Goal: Task Accomplishment & Management: Use online tool/utility

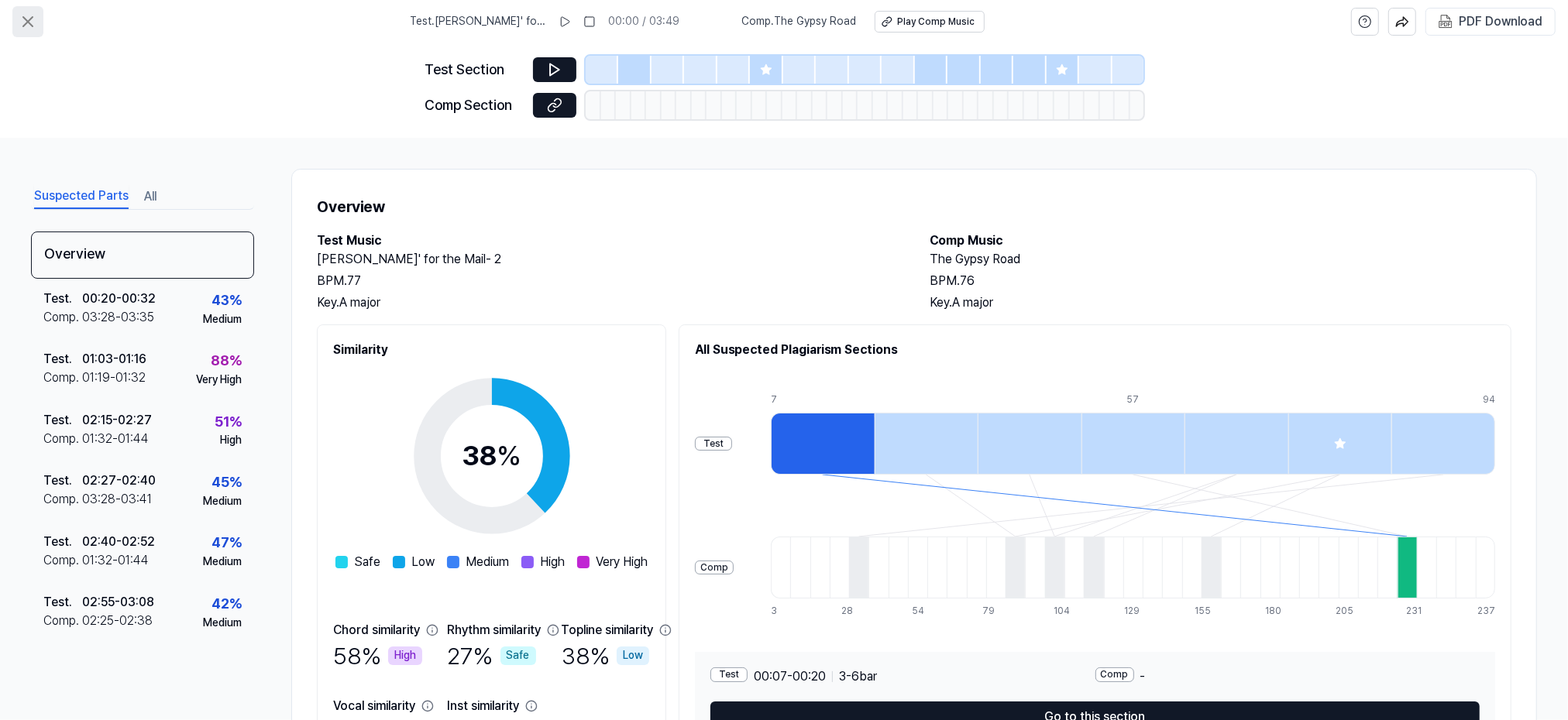
click at [23, 18] on icon at bounding box center [27, 21] width 18 height 18
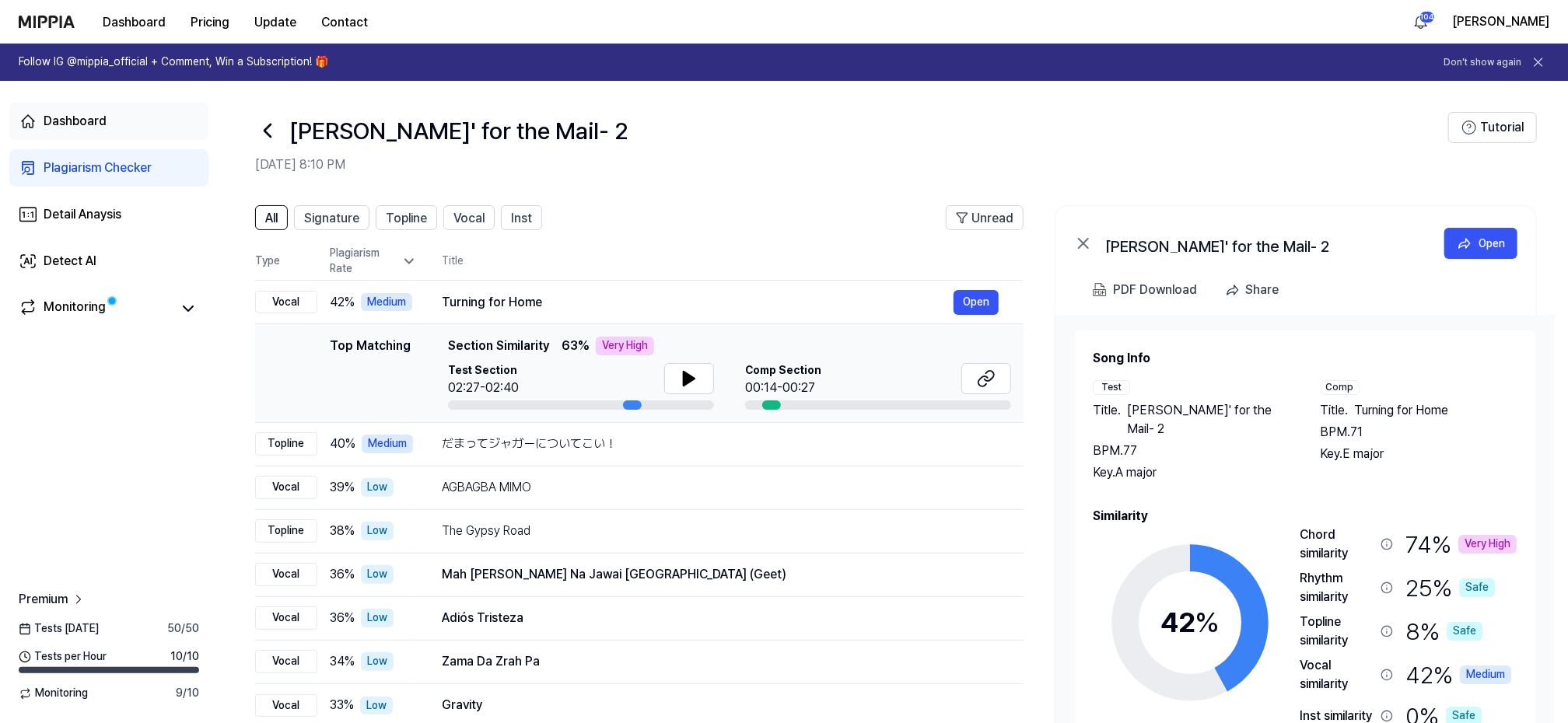
drag, startPoint x: 61, startPoint y: 119, endPoint x: 81, endPoint y: 120, distance: 20.0
click at [61, 119] on div "Dashboard" at bounding box center [75, 121] width 63 height 18
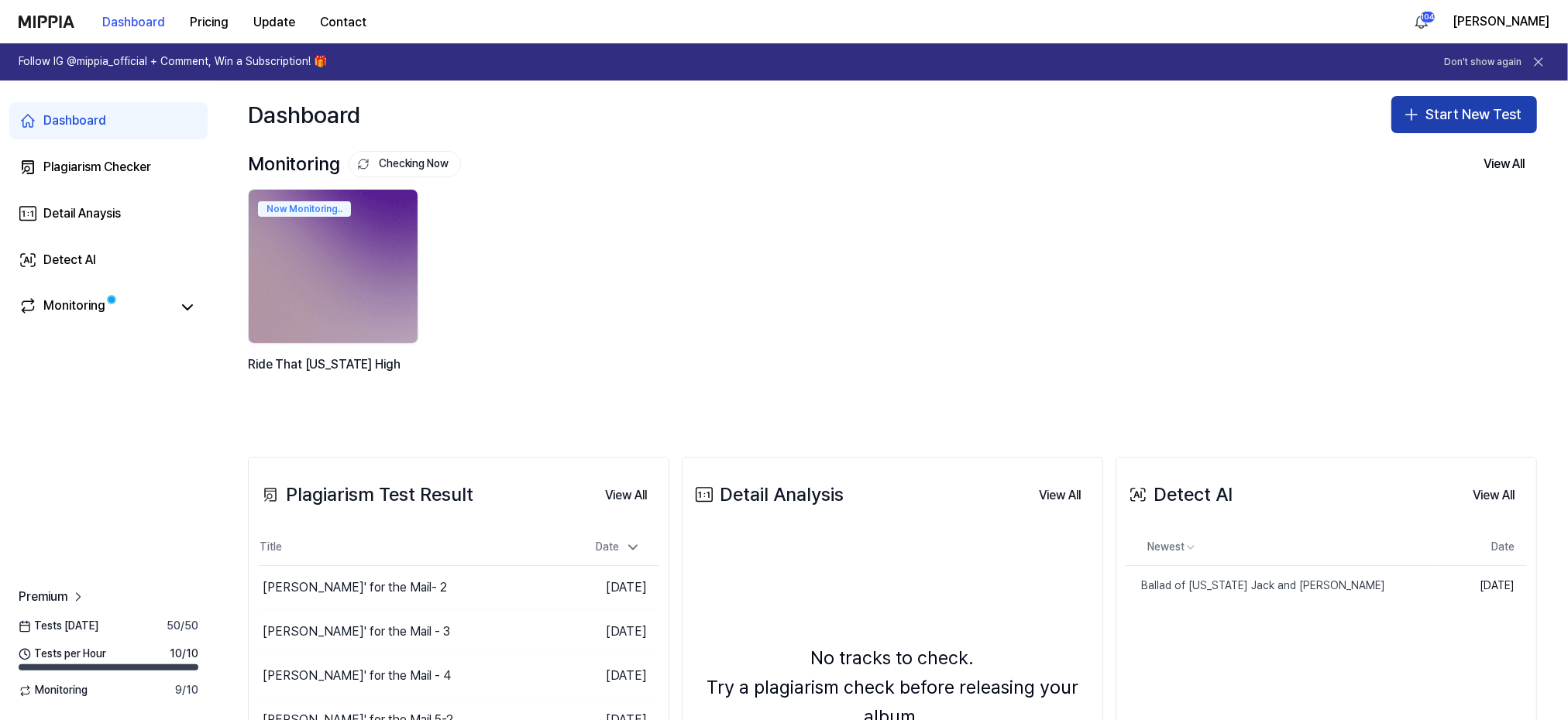
click at [1472, 112] on button "Start New Test" at bounding box center [1464, 114] width 146 height 37
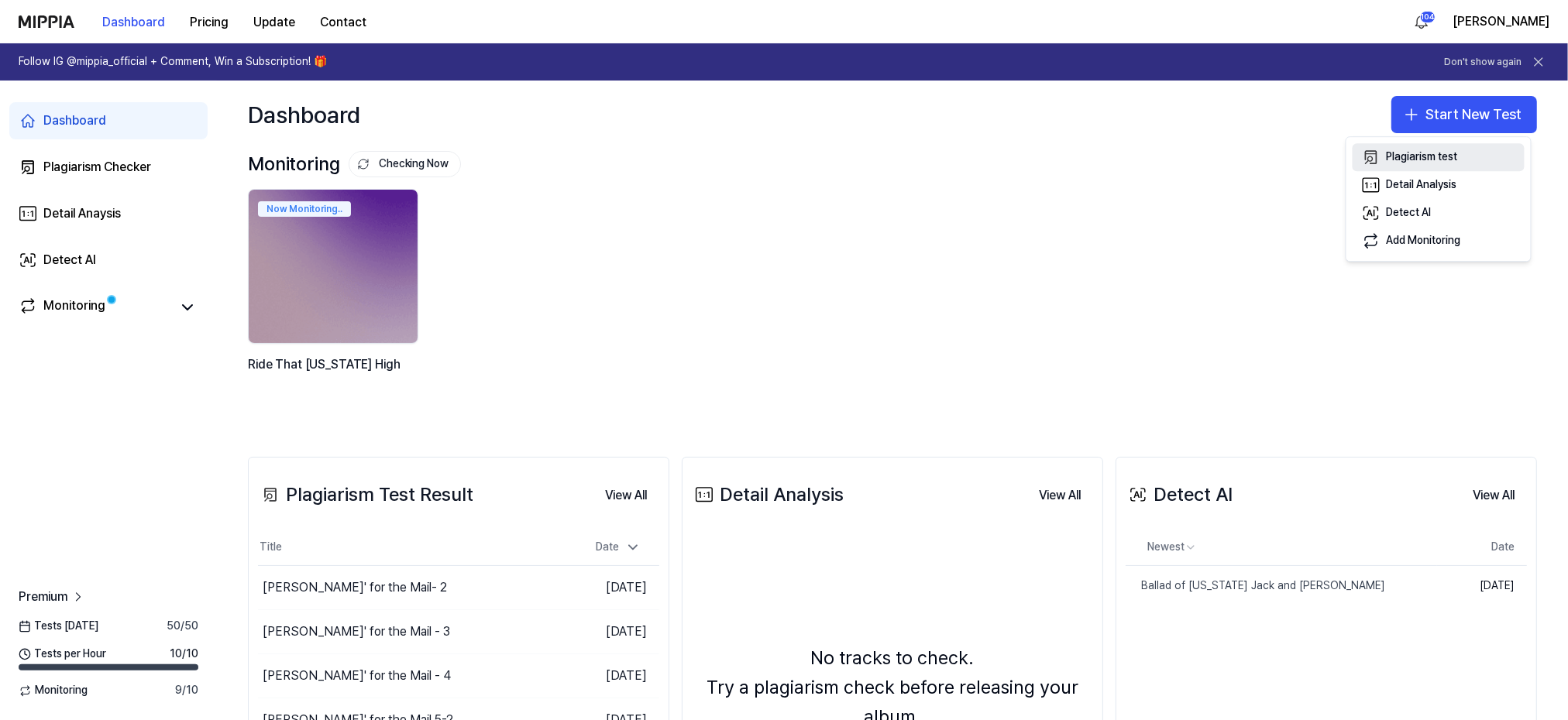
click at [1413, 161] on div "Plagiarism test" at bounding box center [1422, 157] width 71 height 16
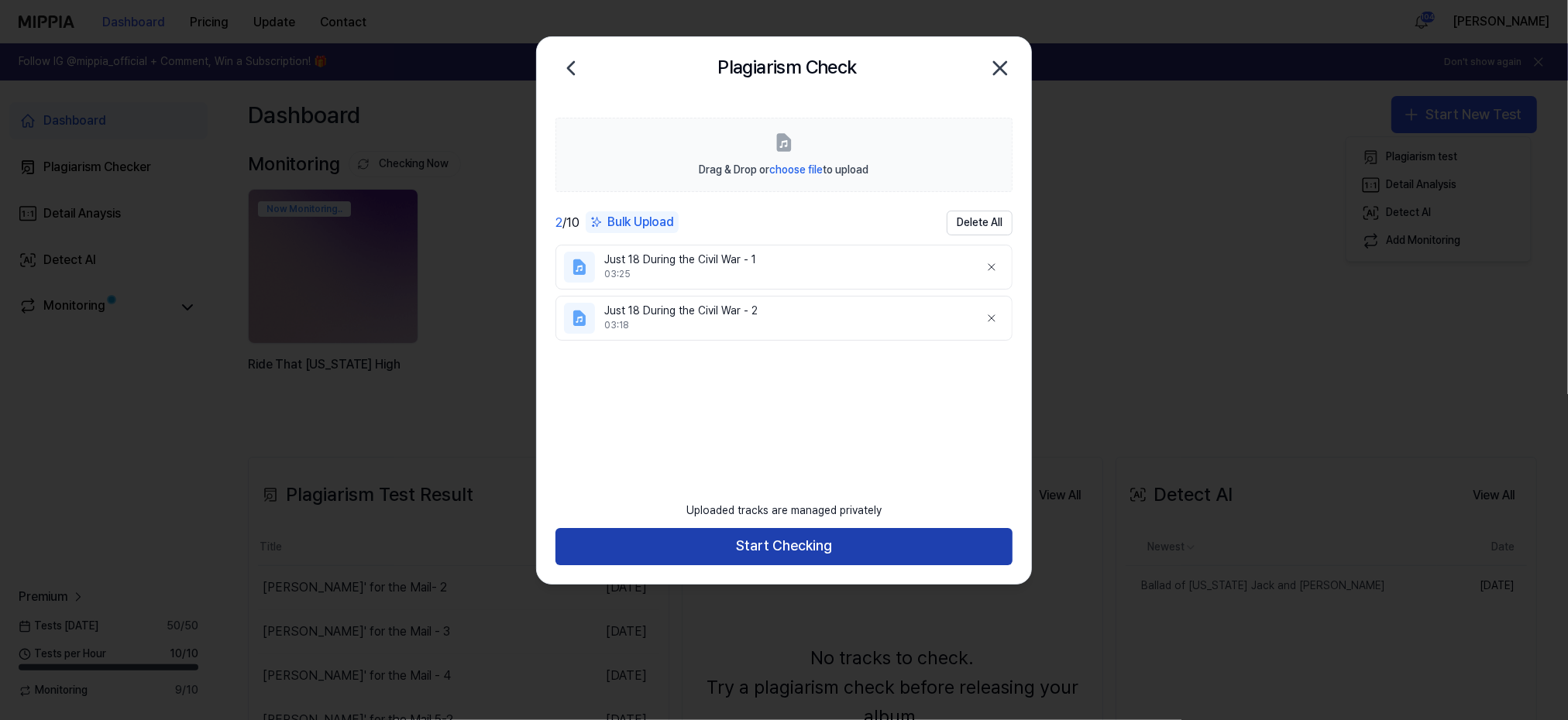
click at [770, 541] on button "Start Checking" at bounding box center [784, 546] width 457 height 37
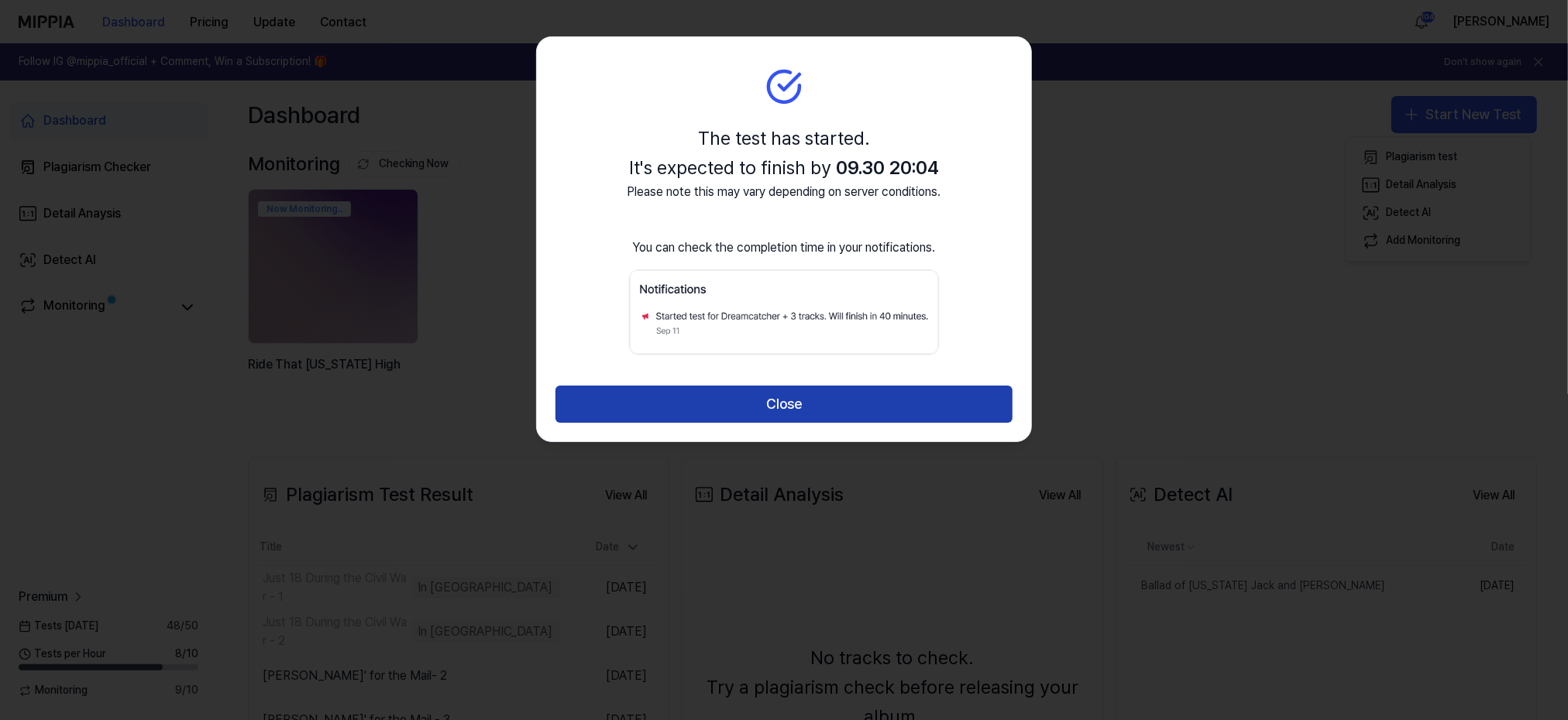
click at [743, 402] on button "Close" at bounding box center [784, 403] width 457 height 37
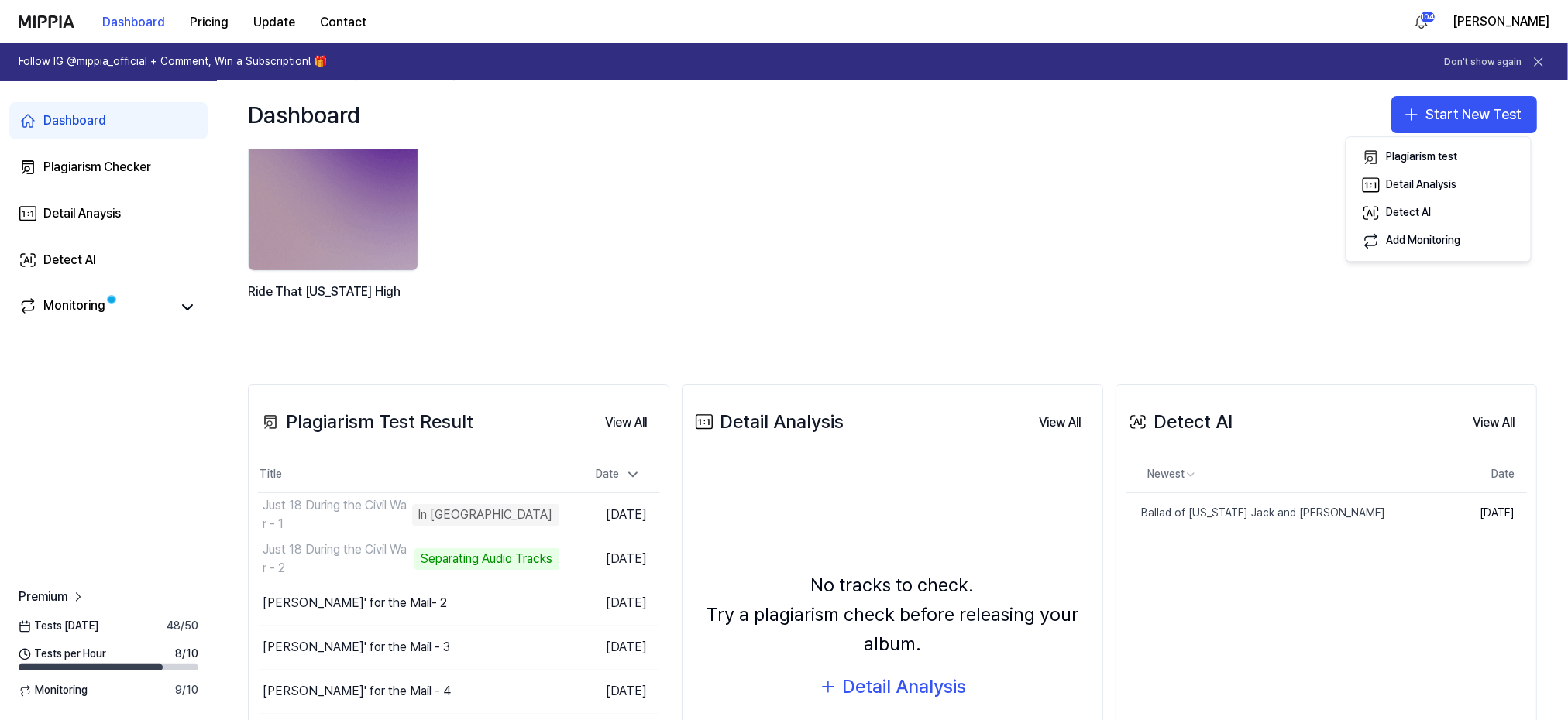
scroll to position [103, 0]
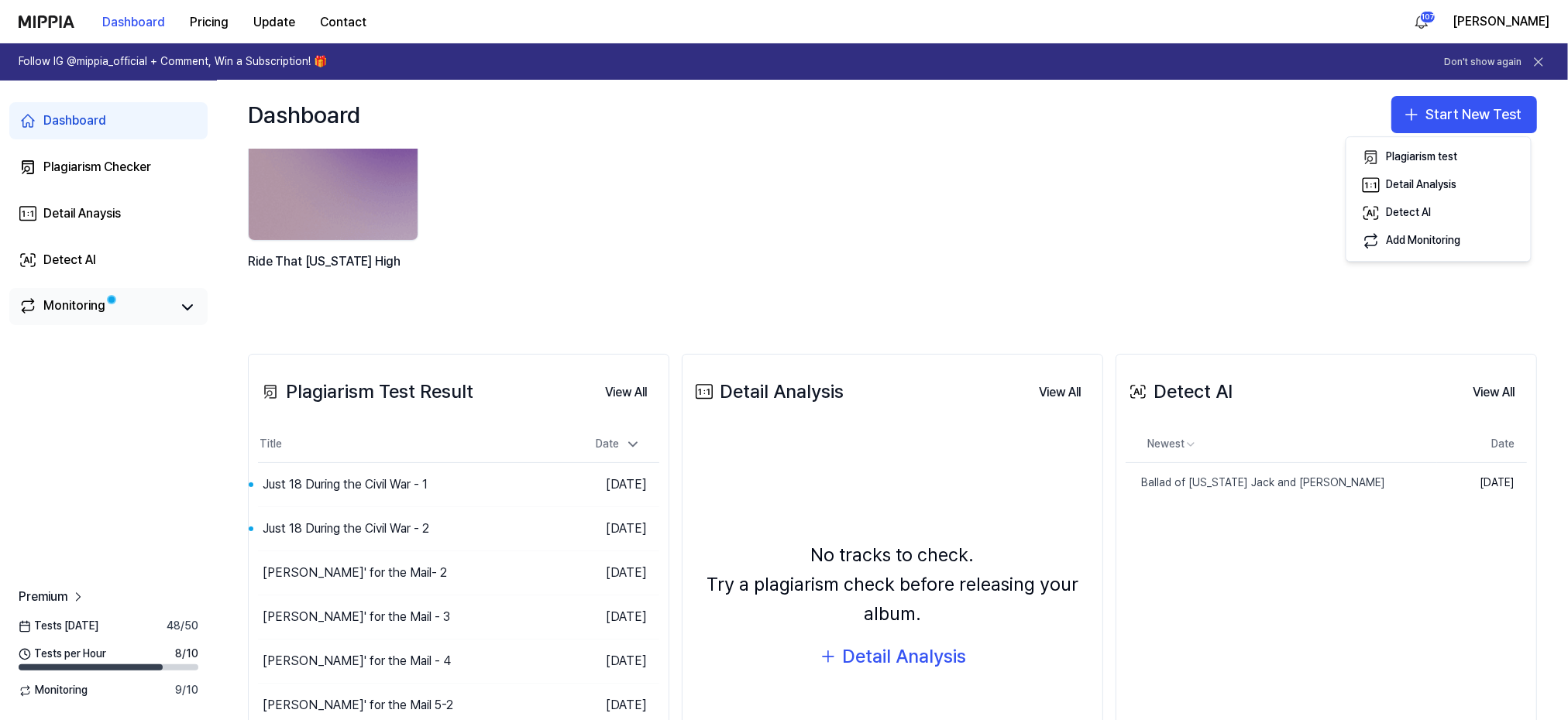
click at [17, 303] on div "Monitoring" at bounding box center [108, 306] width 198 height 37
click at [15, 303] on div "Monitoring" at bounding box center [108, 306] width 198 height 37
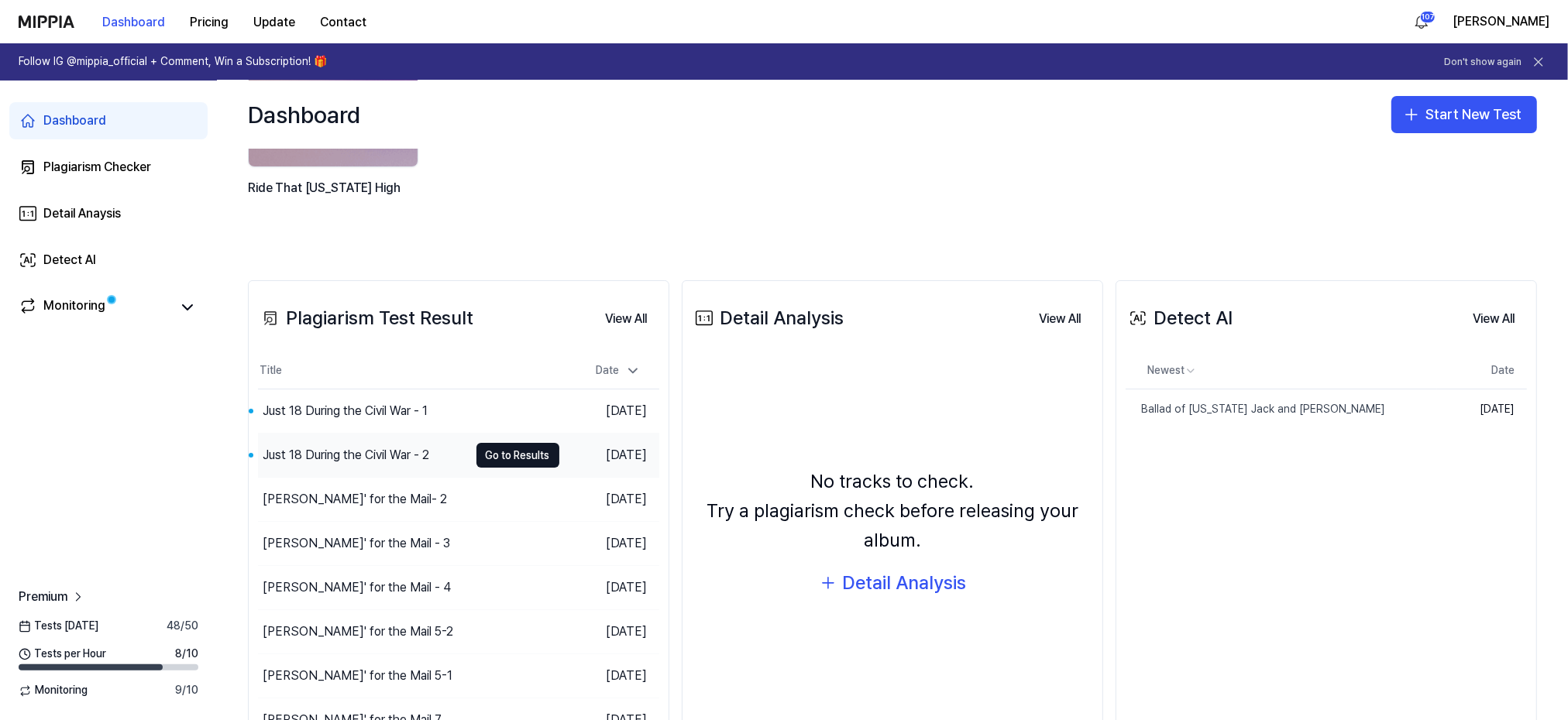
scroll to position [207, 0]
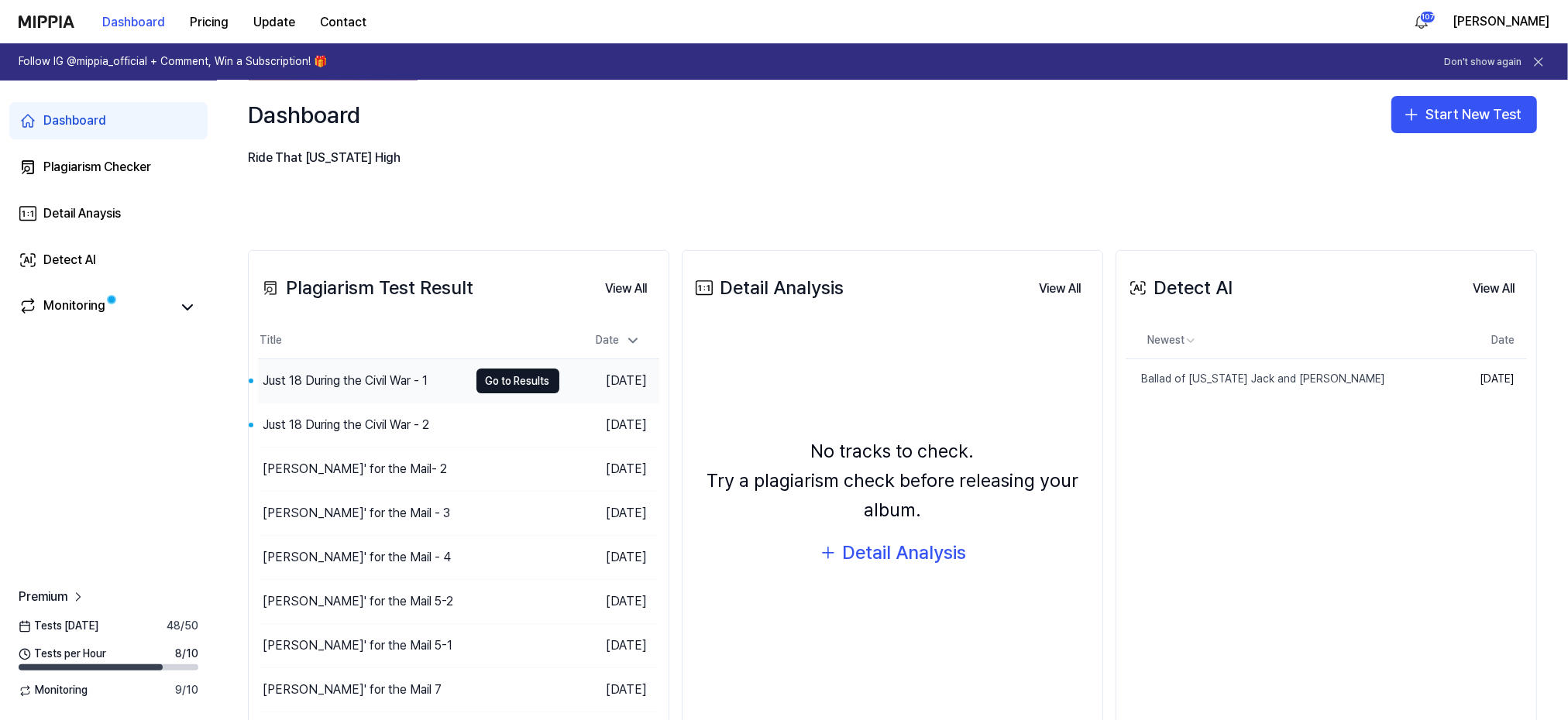
click at [364, 381] on div "Just 18 During the Civil War - 1" at bounding box center [346, 381] width 165 height 18
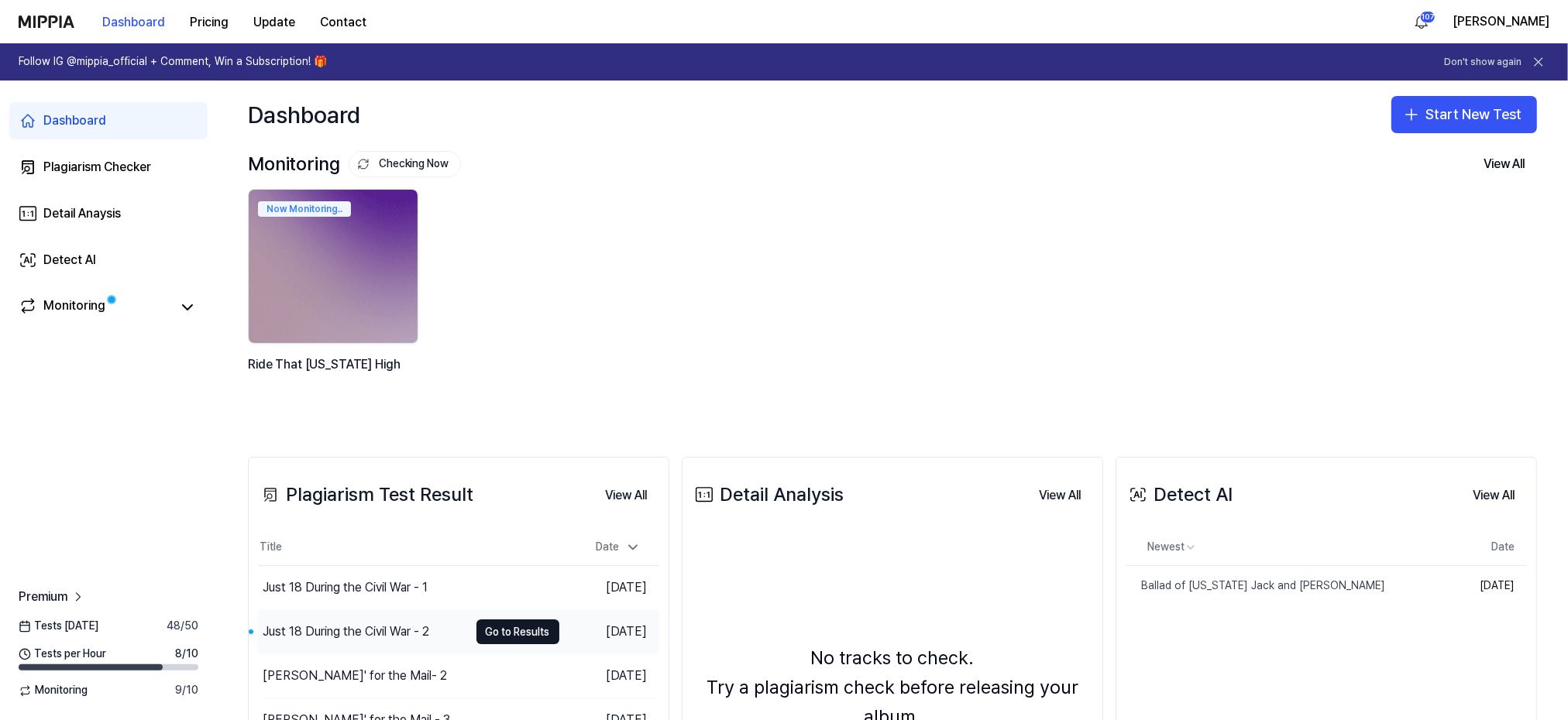
click at [349, 632] on div "Just 18 During the Civil War - 2" at bounding box center [346, 632] width 166 height 18
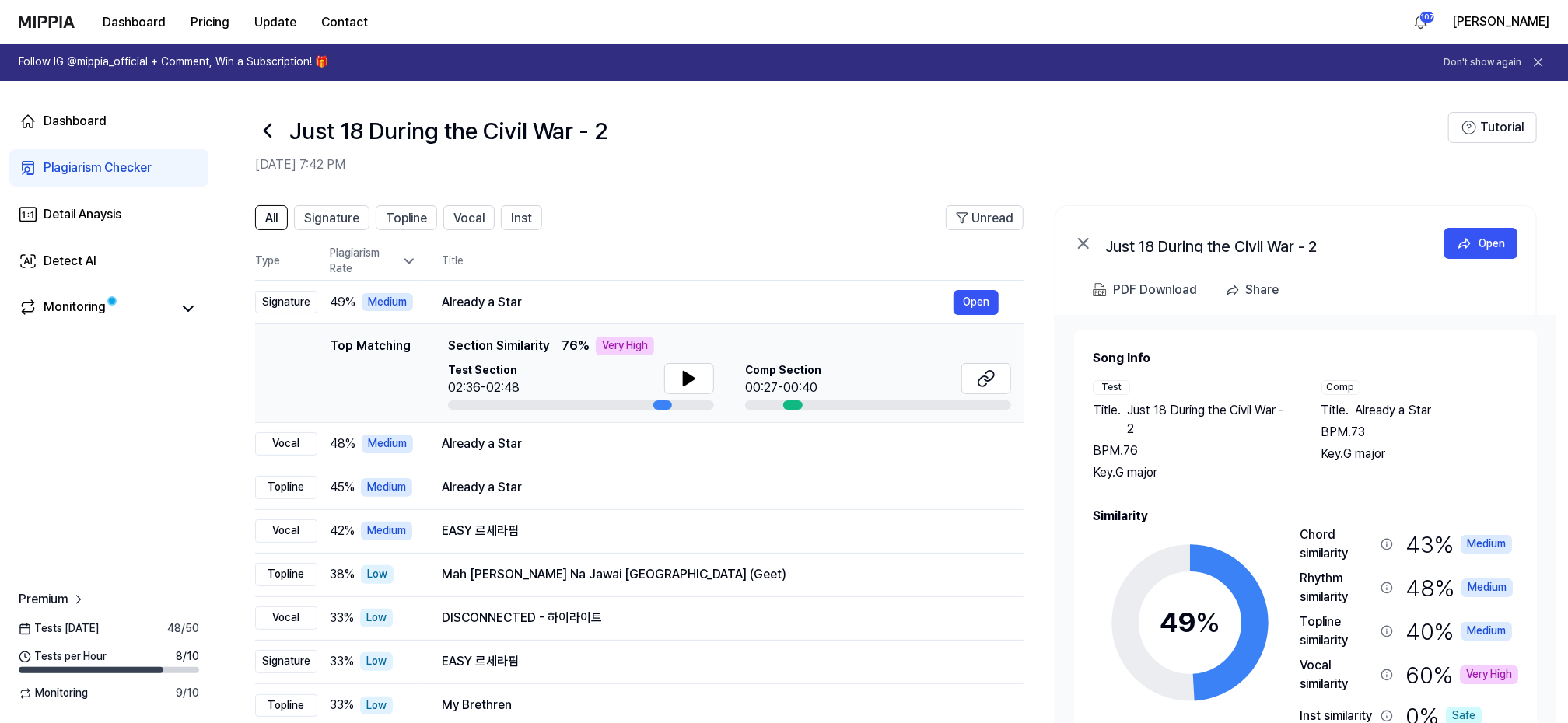
click at [272, 132] on icon at bounding box center [267, 130] width 25 height 25
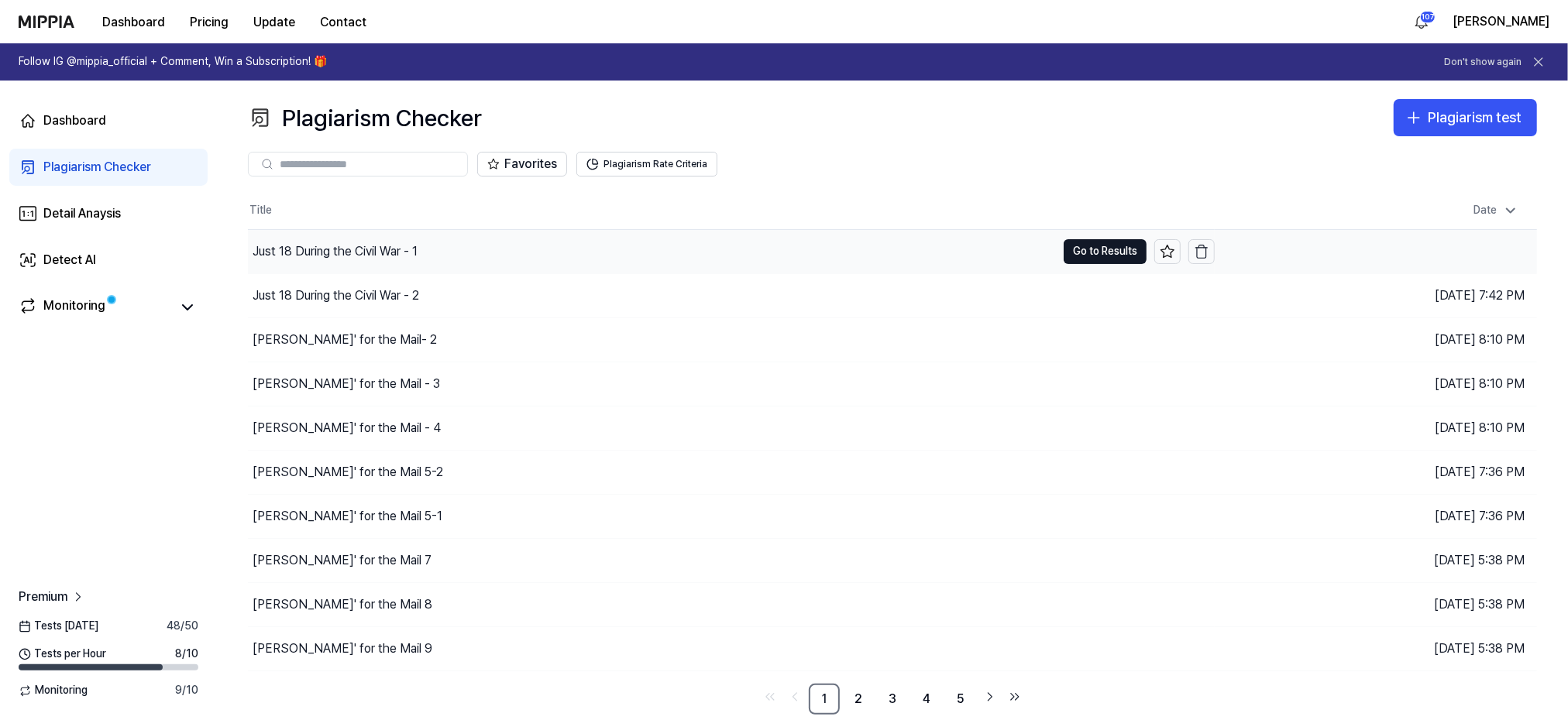
click at [338, 247] on div "Just 18 During the Civil War - 1" at bounding box center [335, 251] width 165 height 18
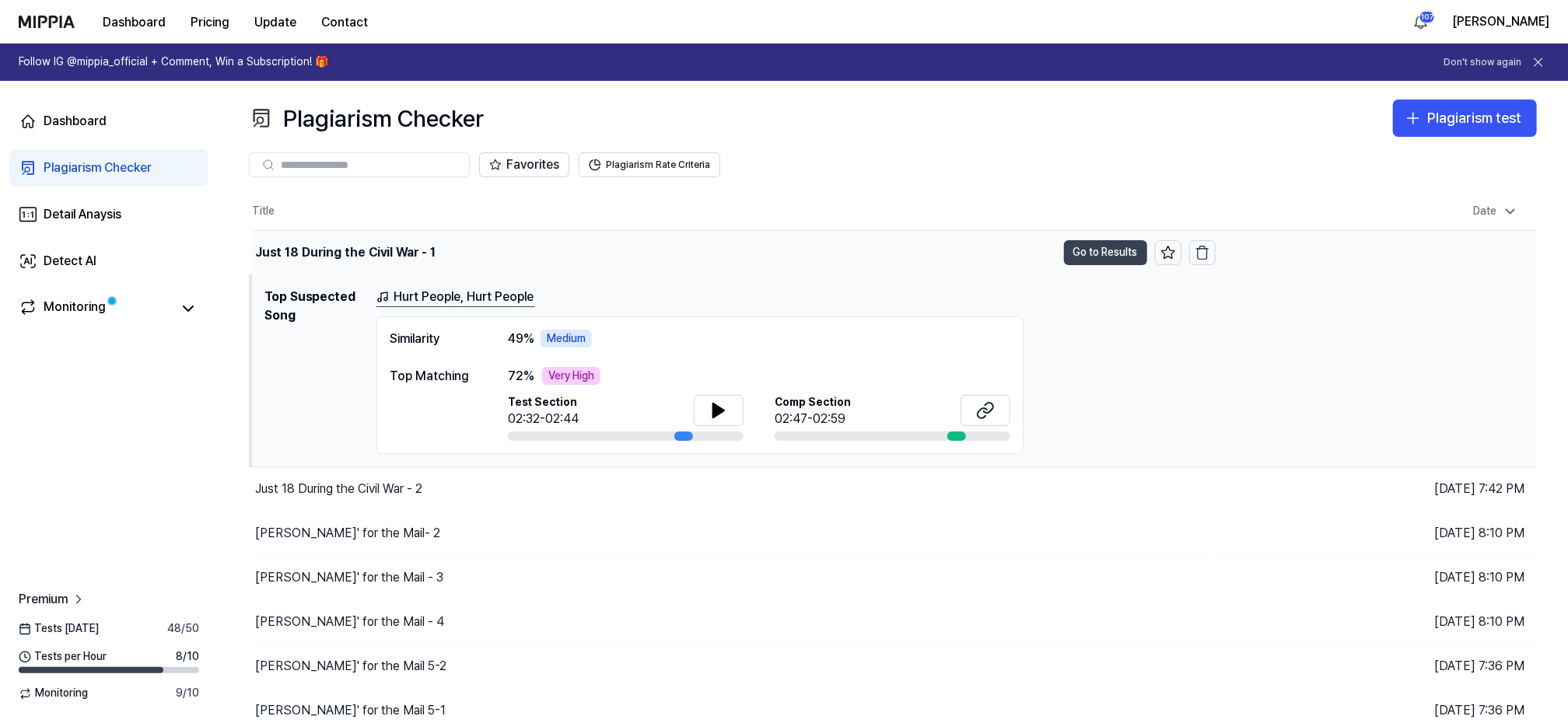
click at [1107, 247] on button "Go to Results" at bounding box center [1105, 252] width 83 height 25
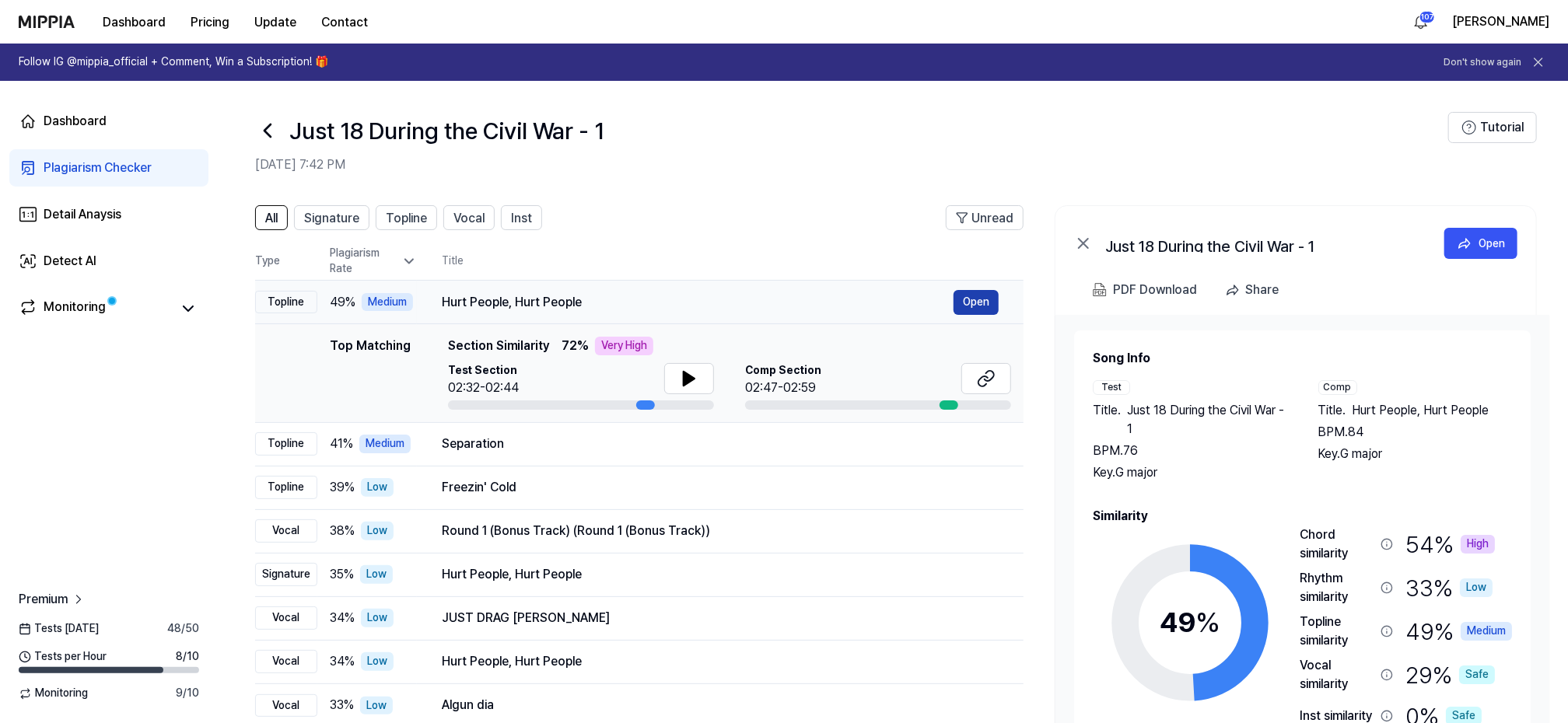
click at [969, 300] on button "Open" at bounding box center [976, 302] width 45 height 25
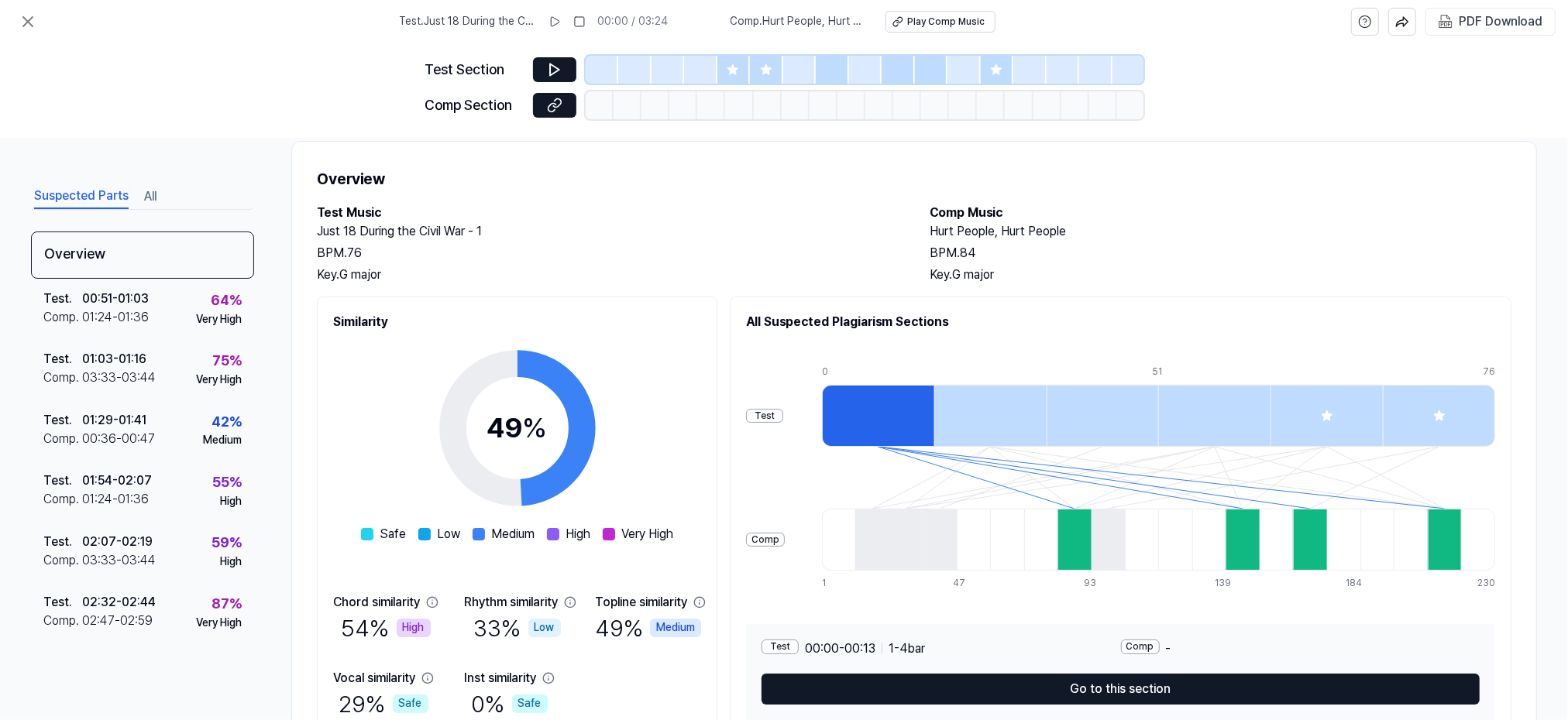
scroll to position [99, 0]
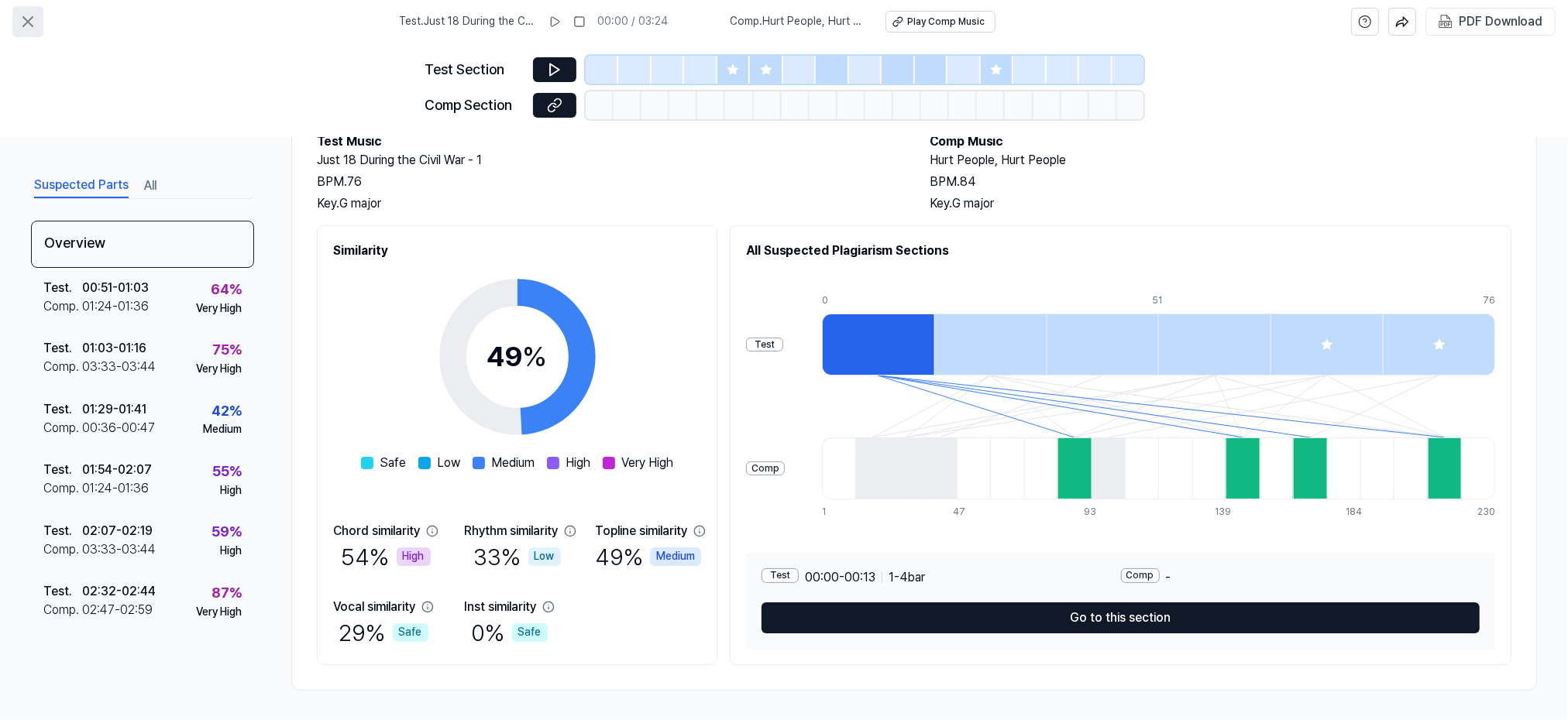
click at [27, 19] on icon at bounding box center [27, 21] width 18 height 18
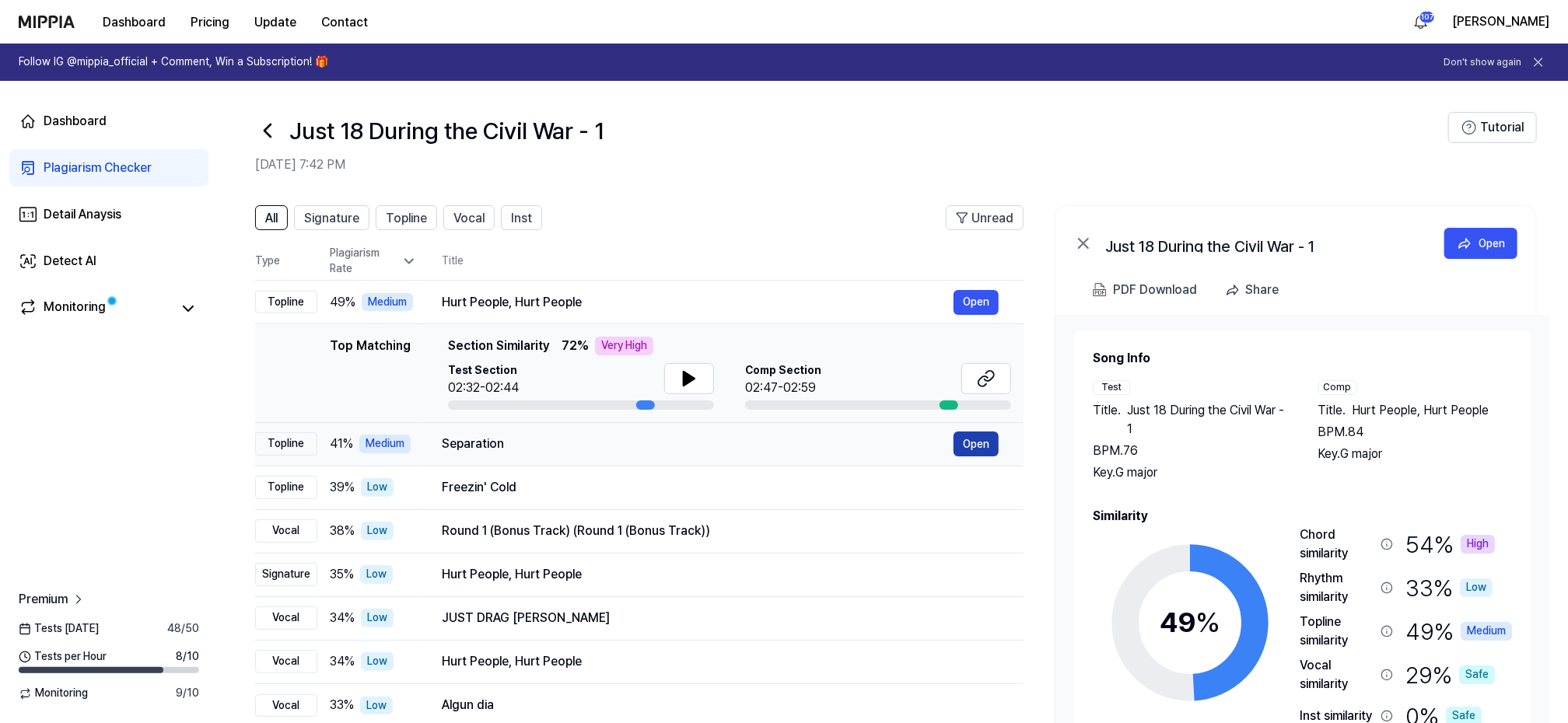
click at [989, 445] on button "Open" at bounding box center [976, 444] width 45 height 25
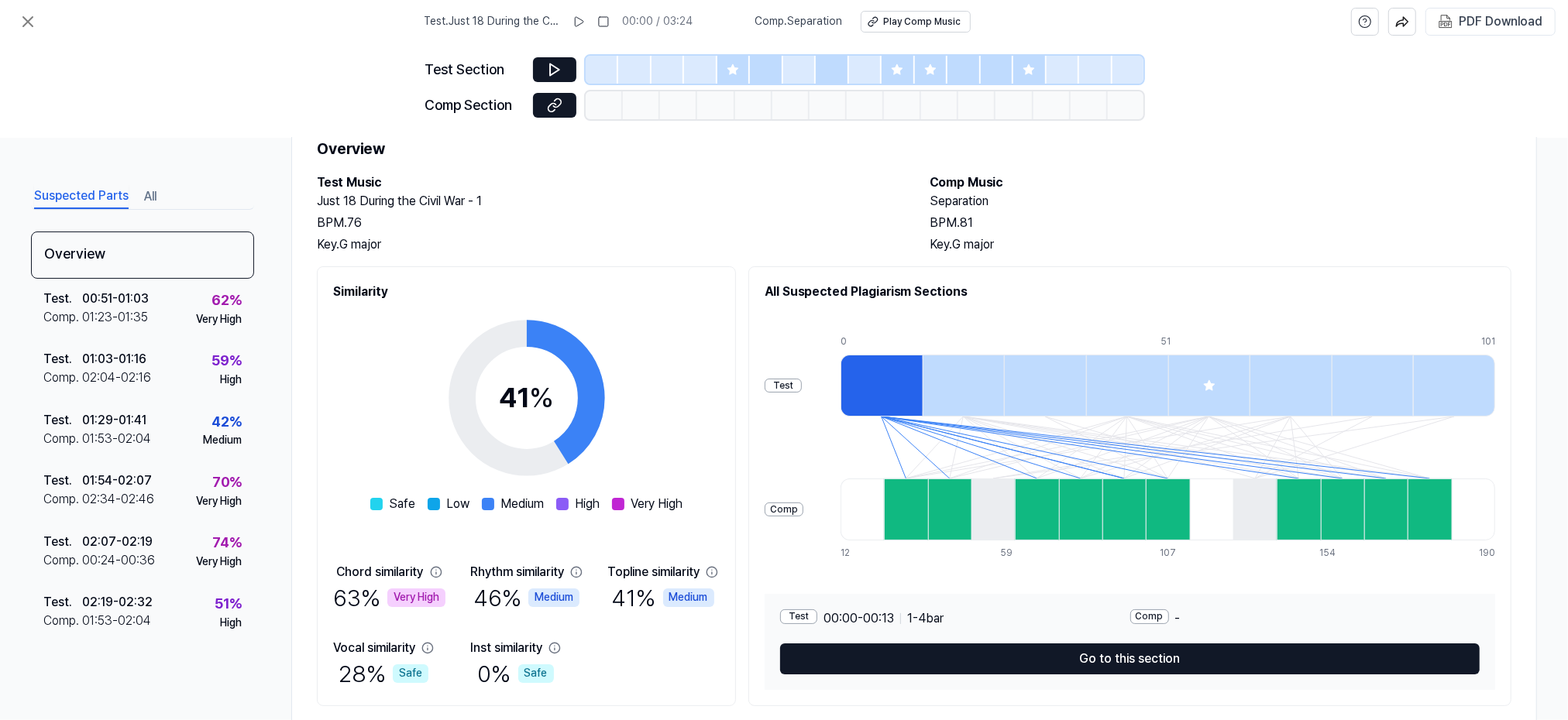
scroll to position [99, 0]
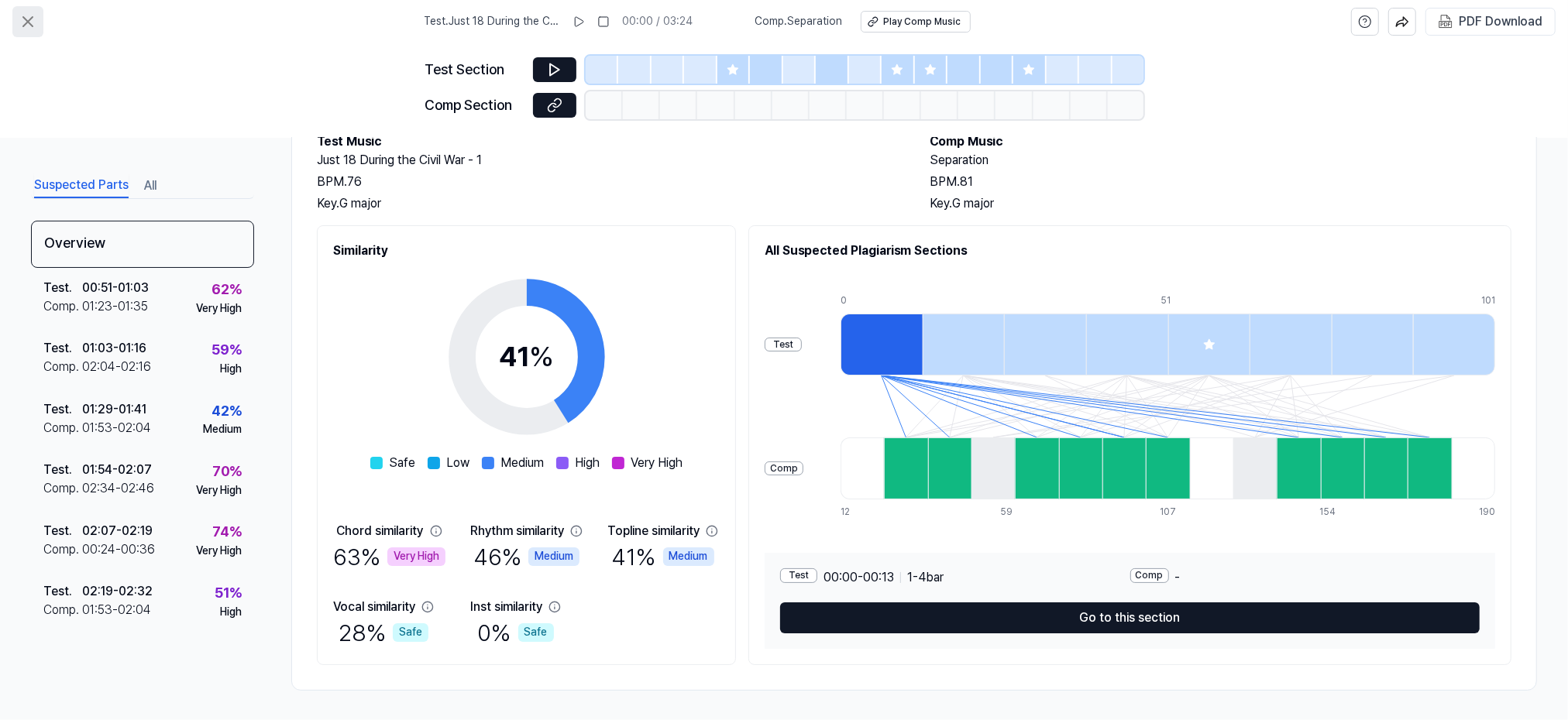
click at [31, 19] on icon at bounding box center [27, 21] width 18 height 18
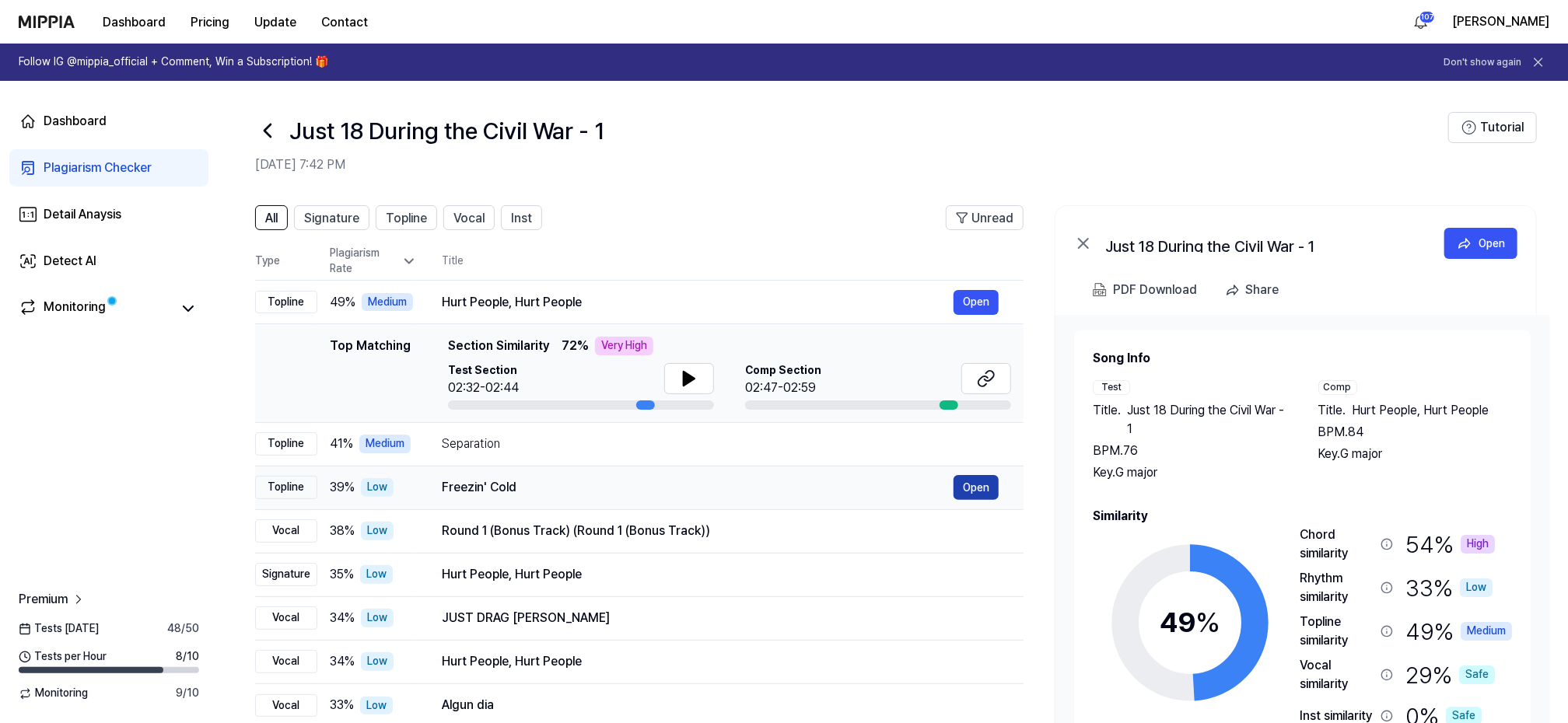
click at [978, 486] on button "Open" at bounding box center [976, 487] width 45 height 25
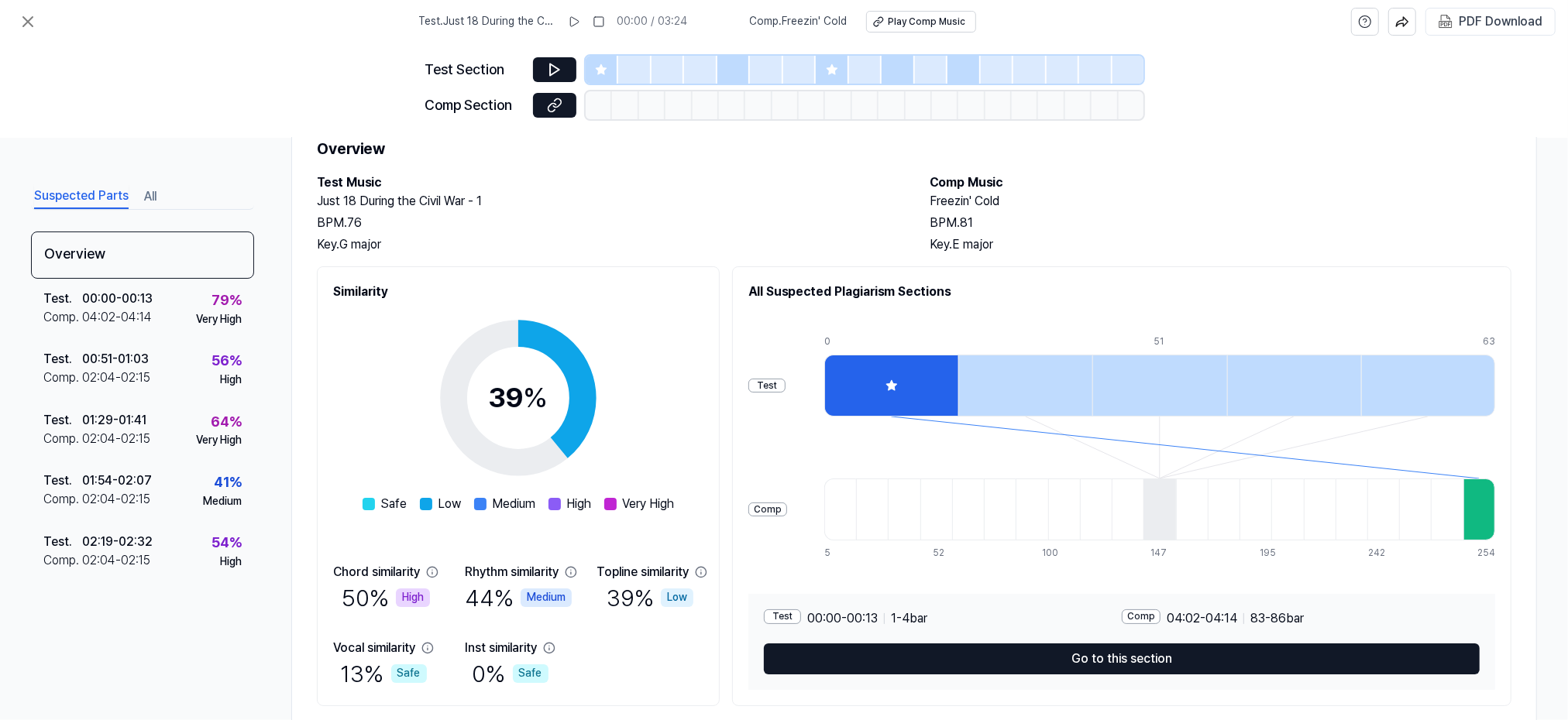
scroll to position [99, 0]
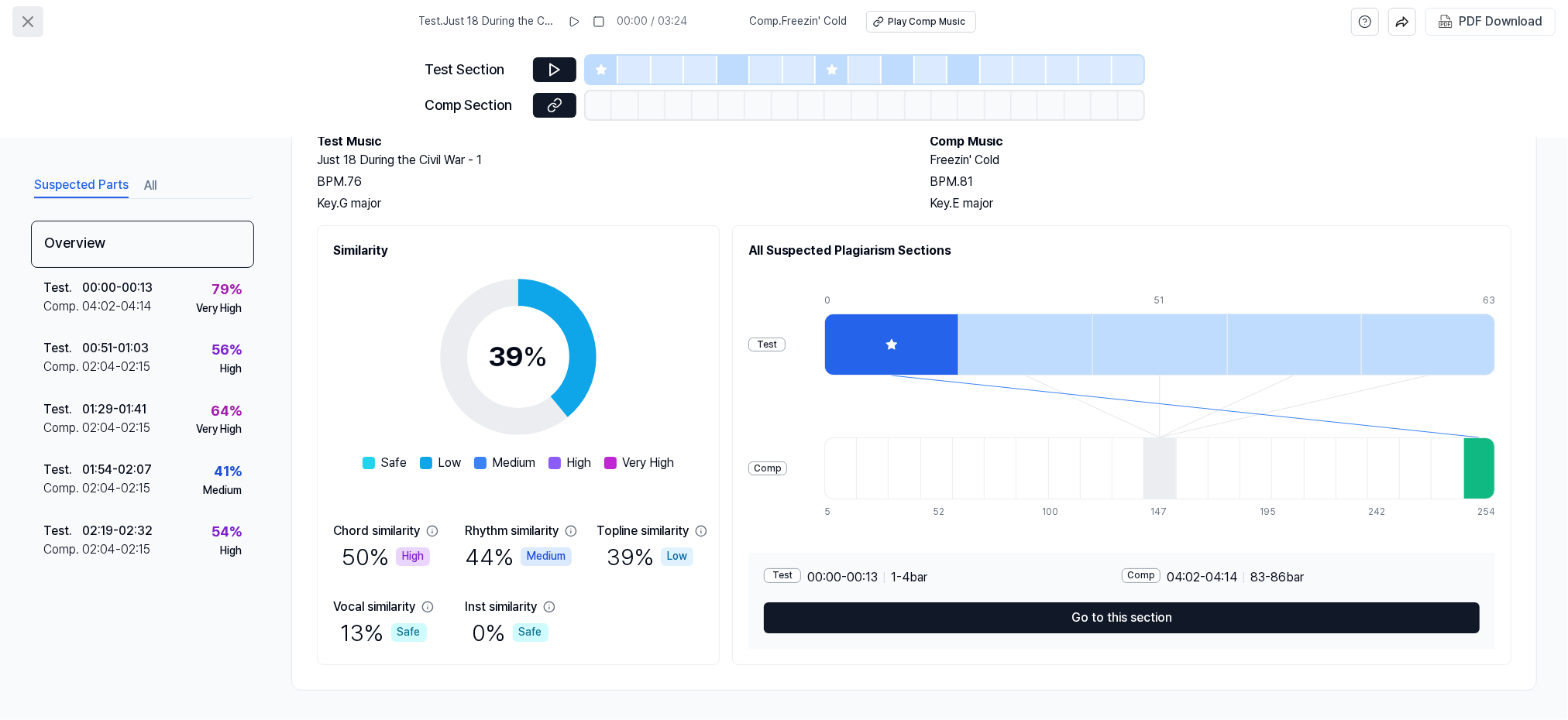
click at [30, 19] on icon at bounding box center [27, 21] width 9 height 9
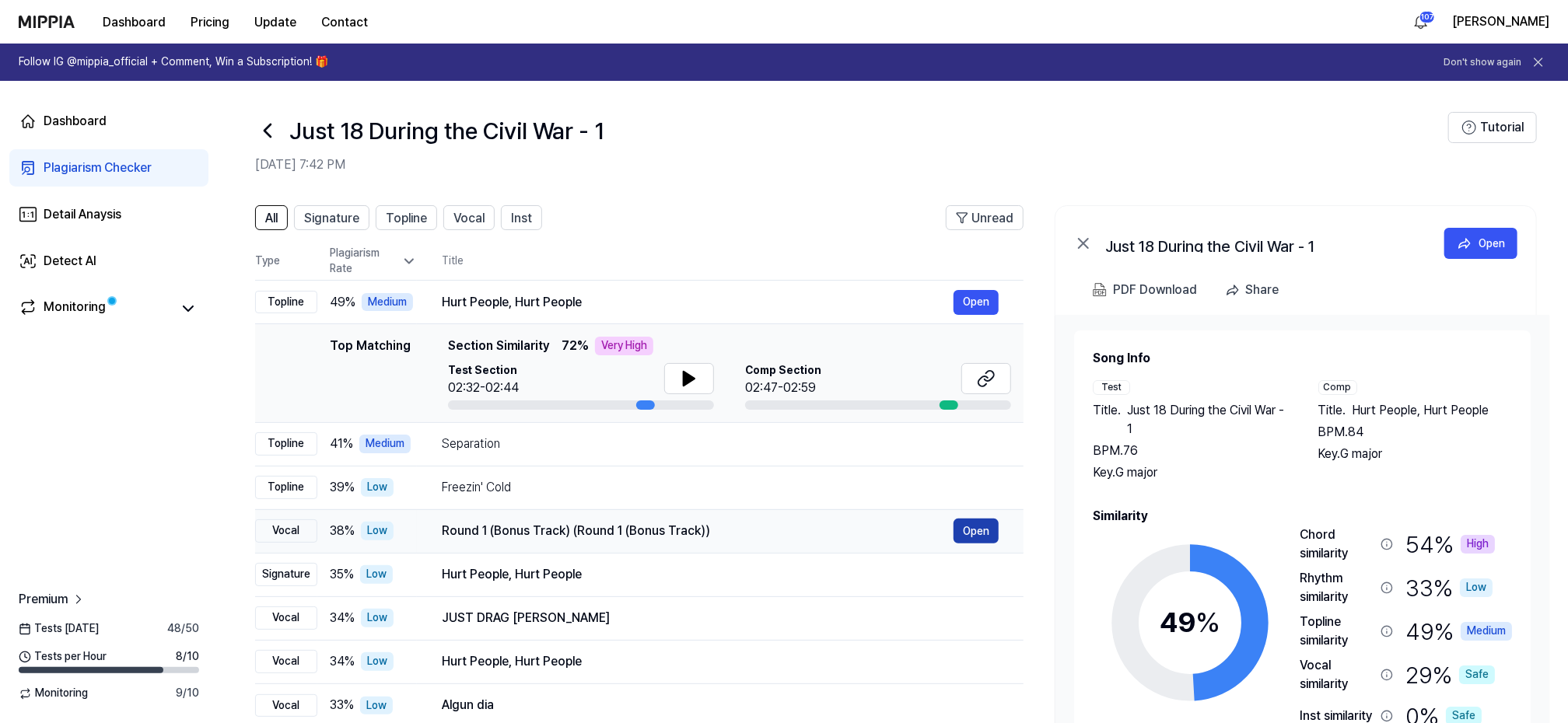
click at [978, 528] on button "Open" at bounding box center [976, 531] width 45 height 25
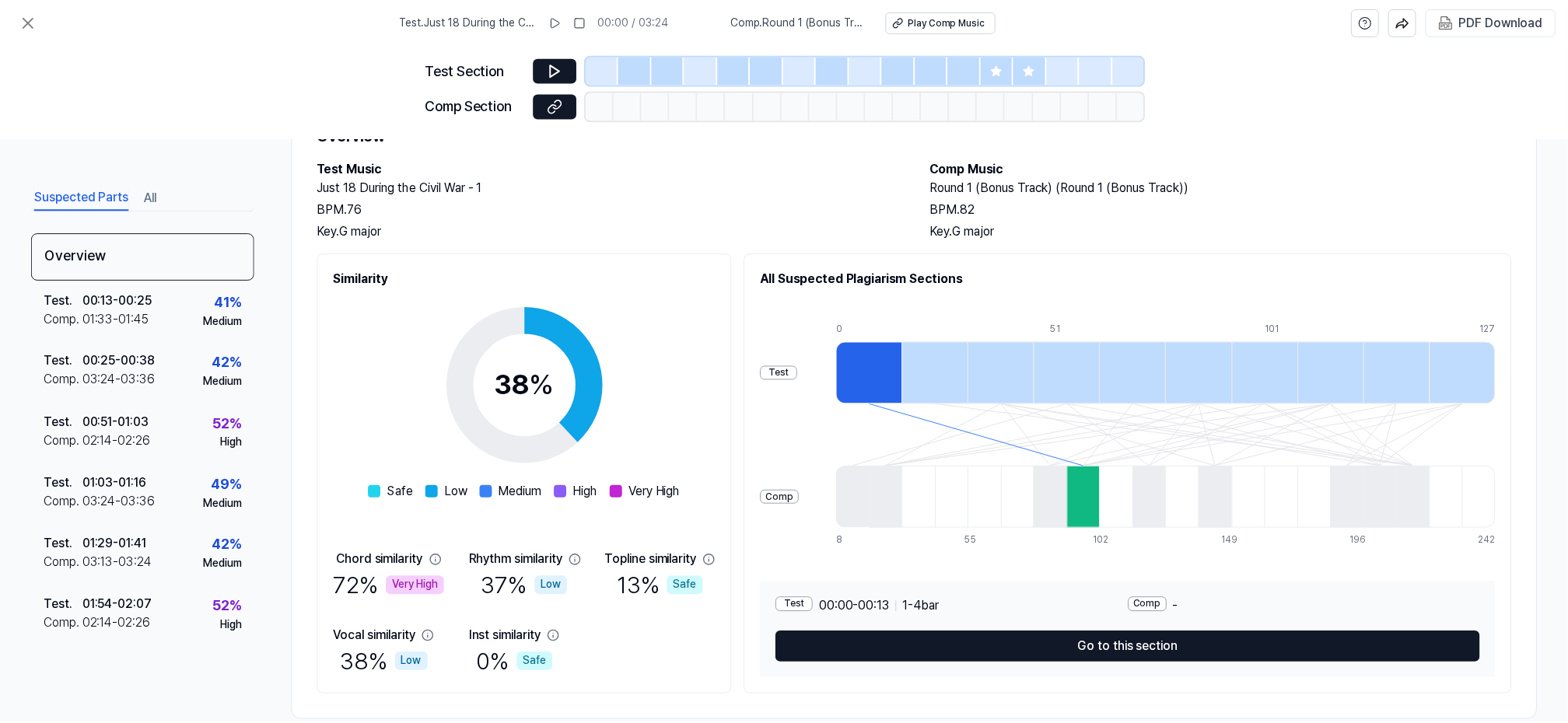
scroll to position [100, 0]
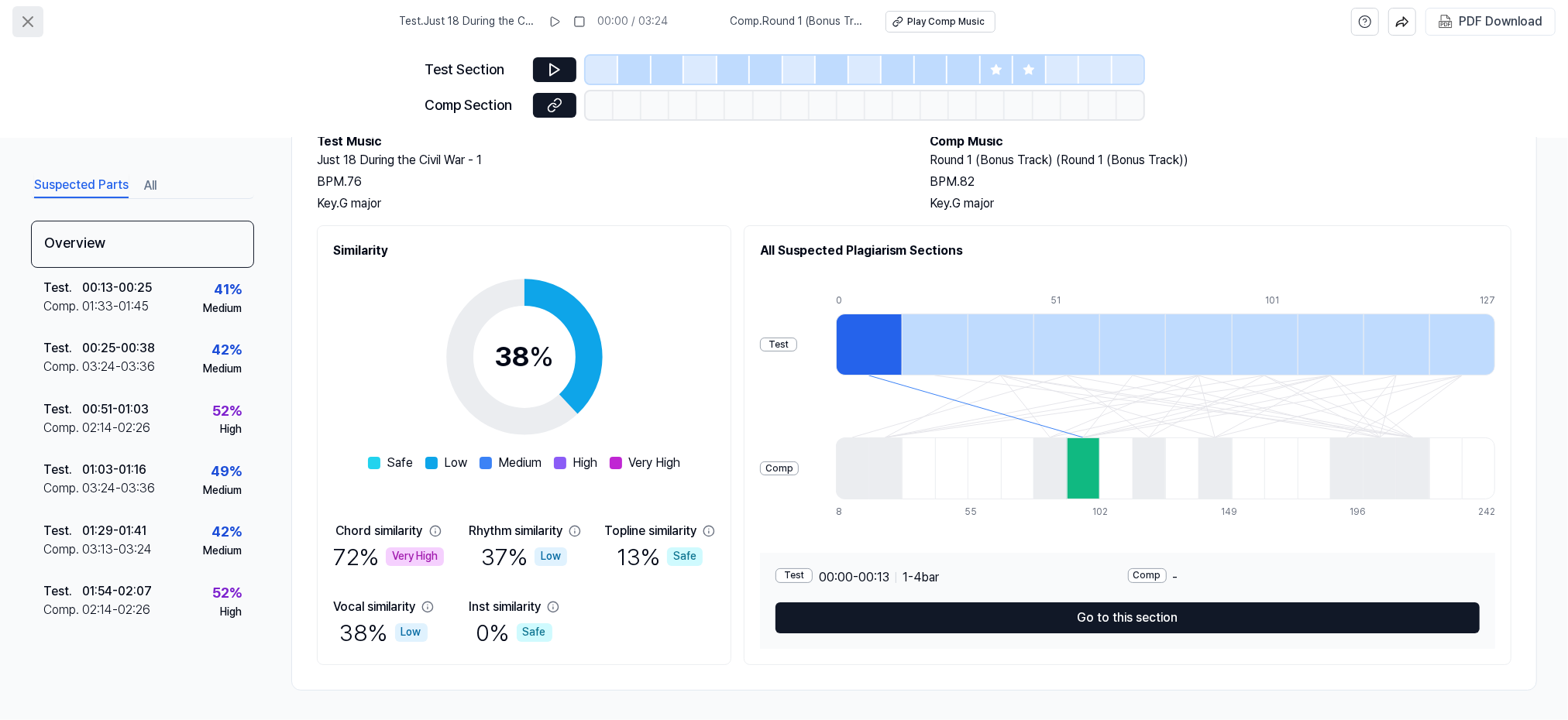
click at [26, 22] on icon at bounding box center [27, 21] width 9 height 9
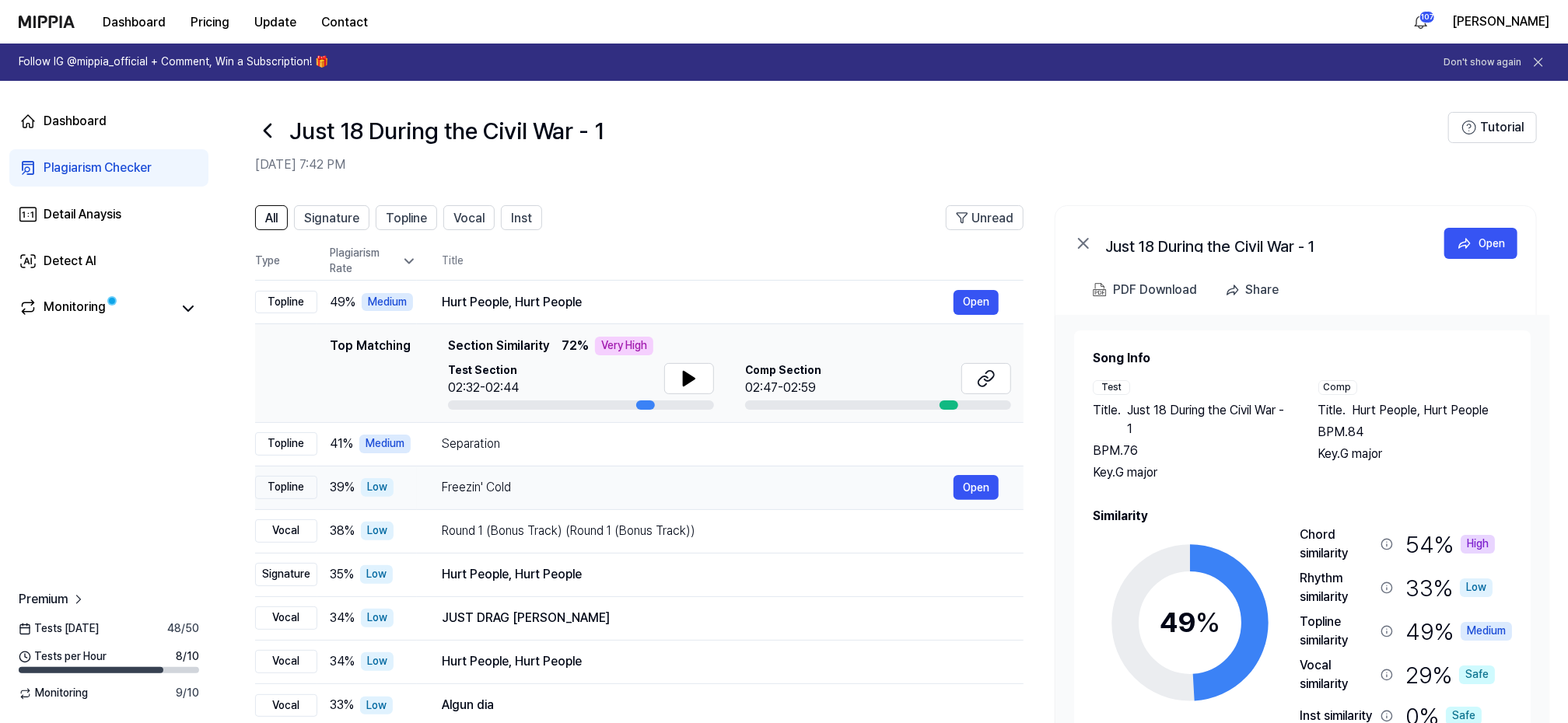
scroll to position [98, 0]
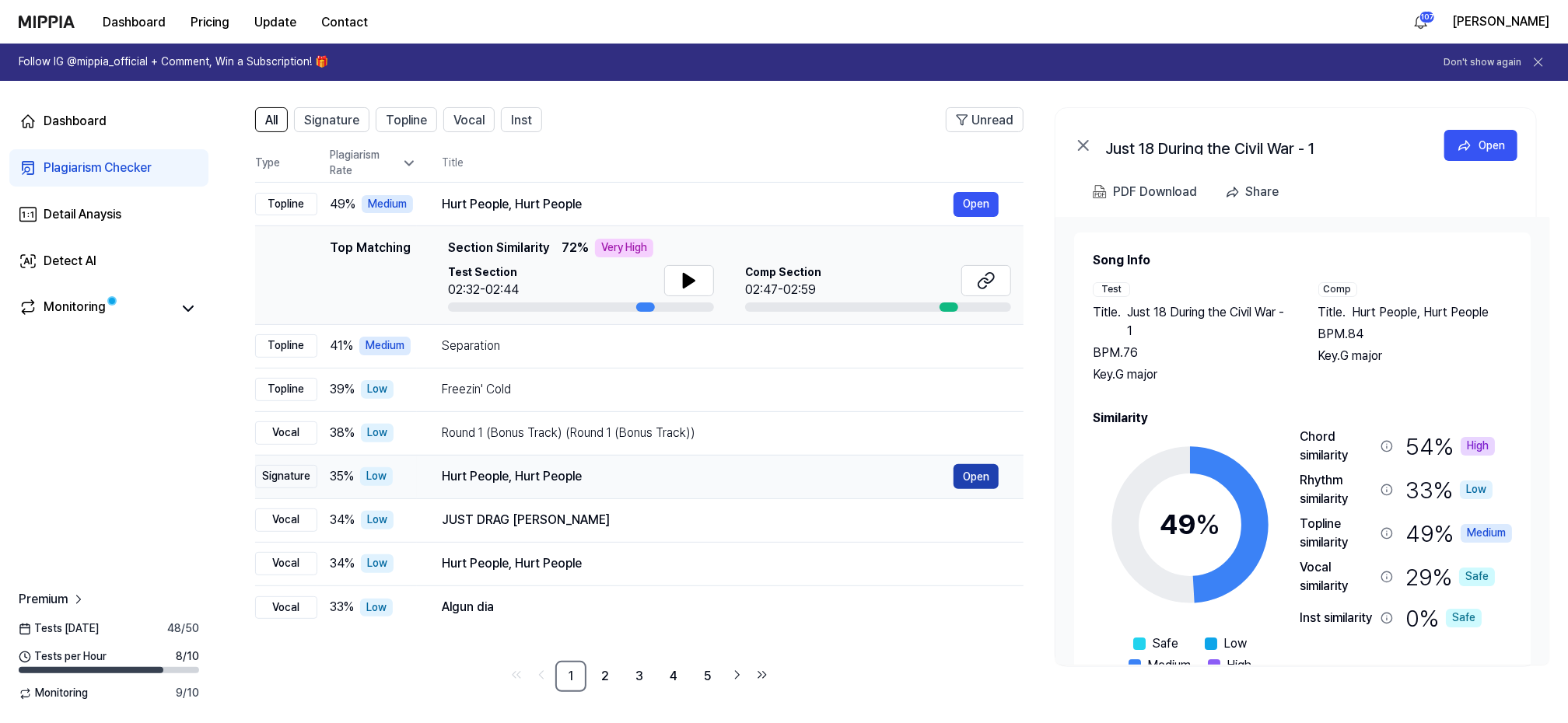
click at [978, 475] on button "Open" at bounding box center [976, 476] width 45 height 25
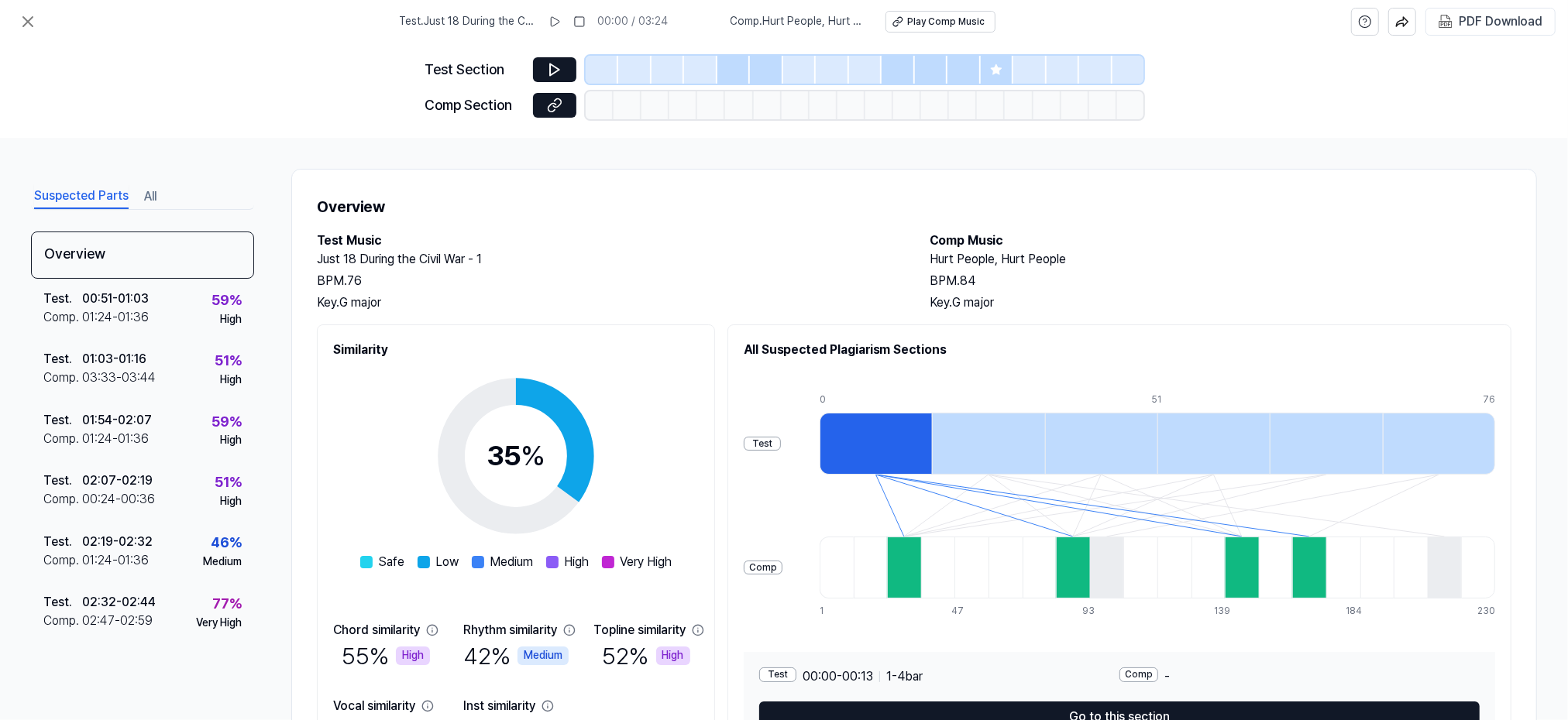
scroll to position [99, 0]
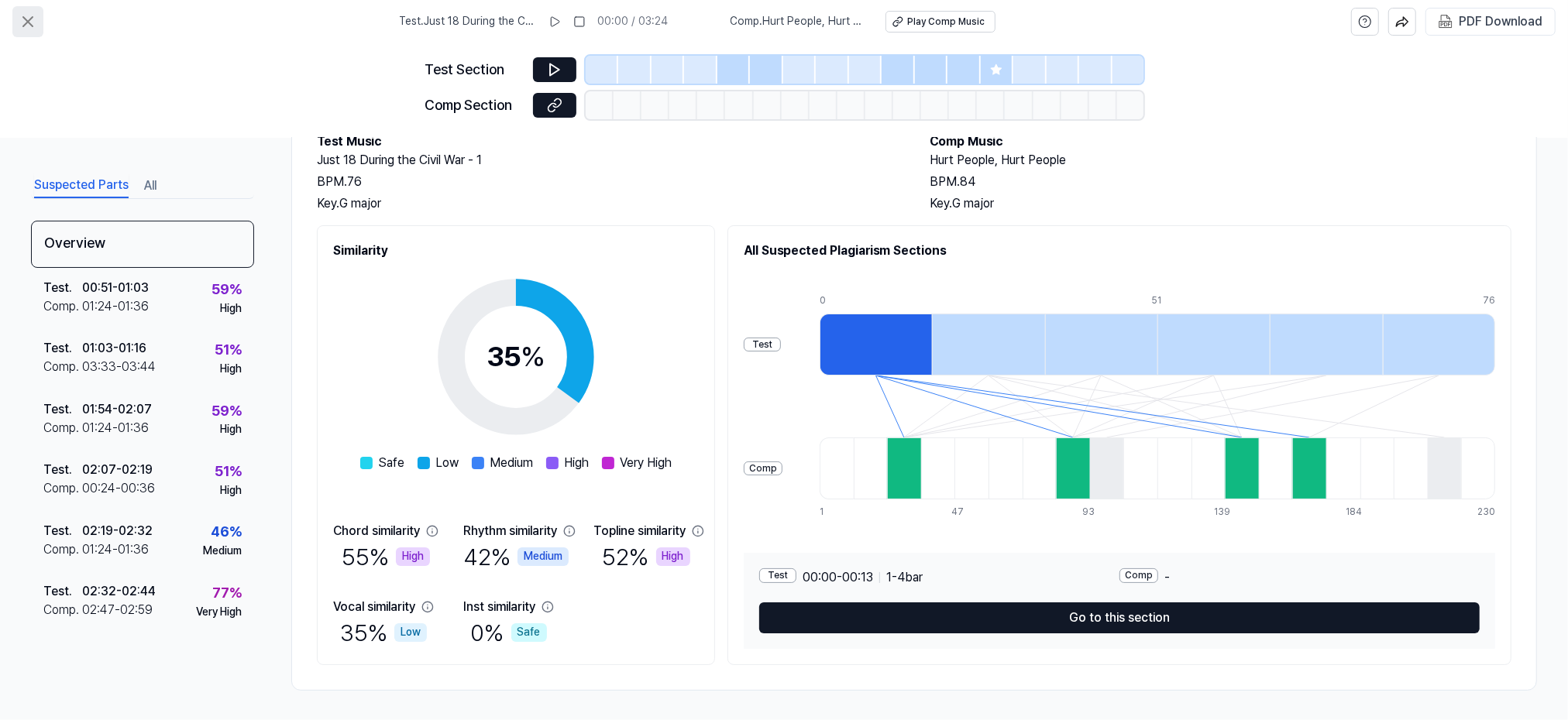
click at [31, 19] on icon at bounding box center [27, 21] width 18 height 18
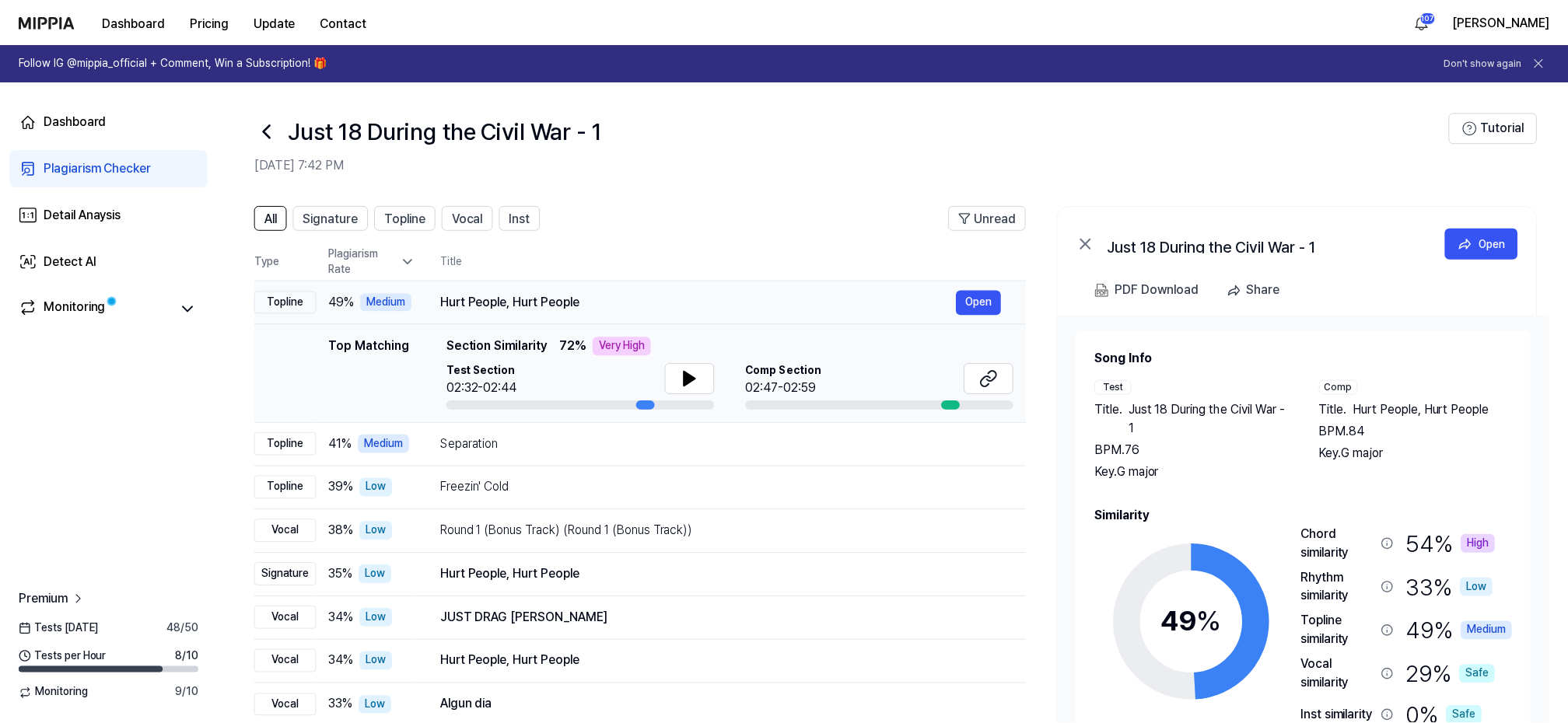
scroll to position [98, 0]
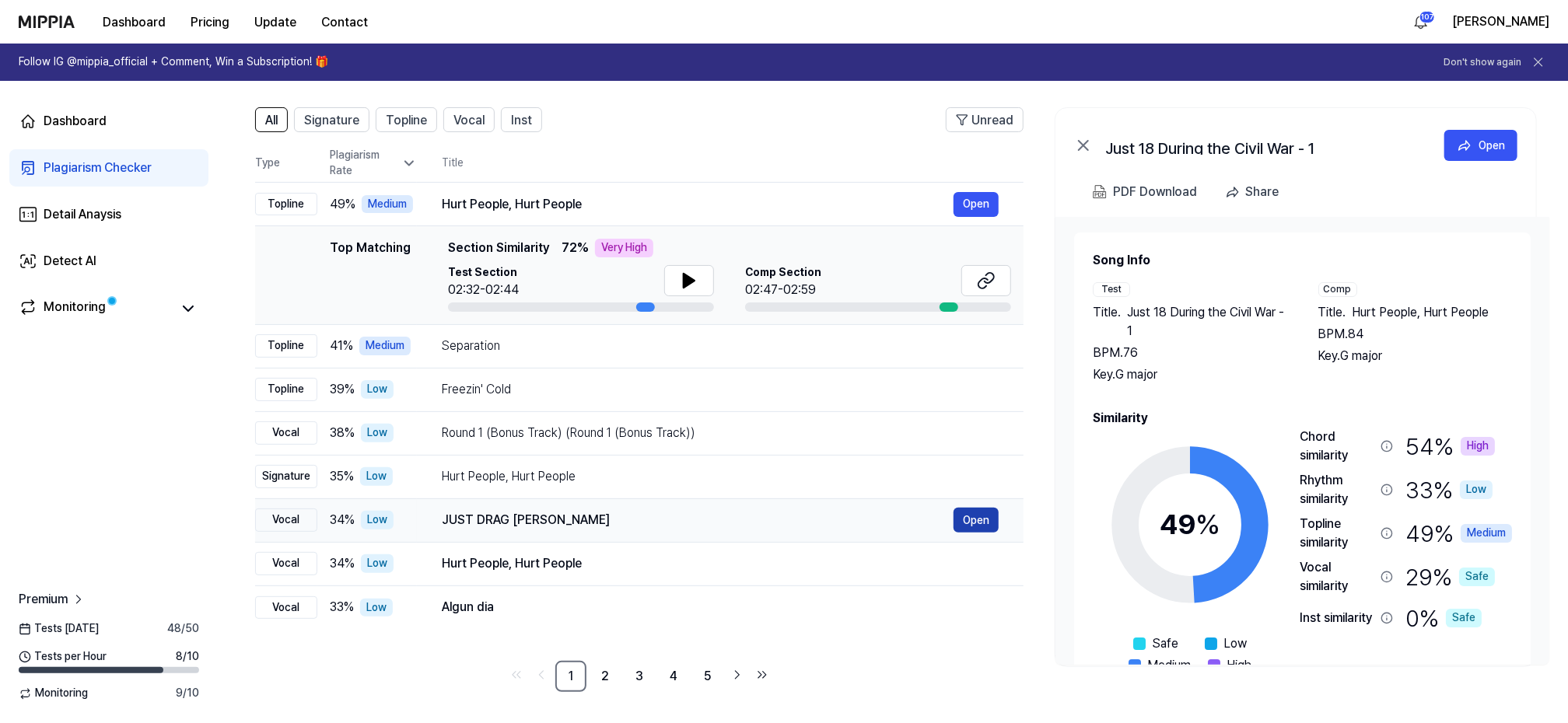
click at [969, 515] on button "Open" at bounding box center [976, 520] width 45 height 25
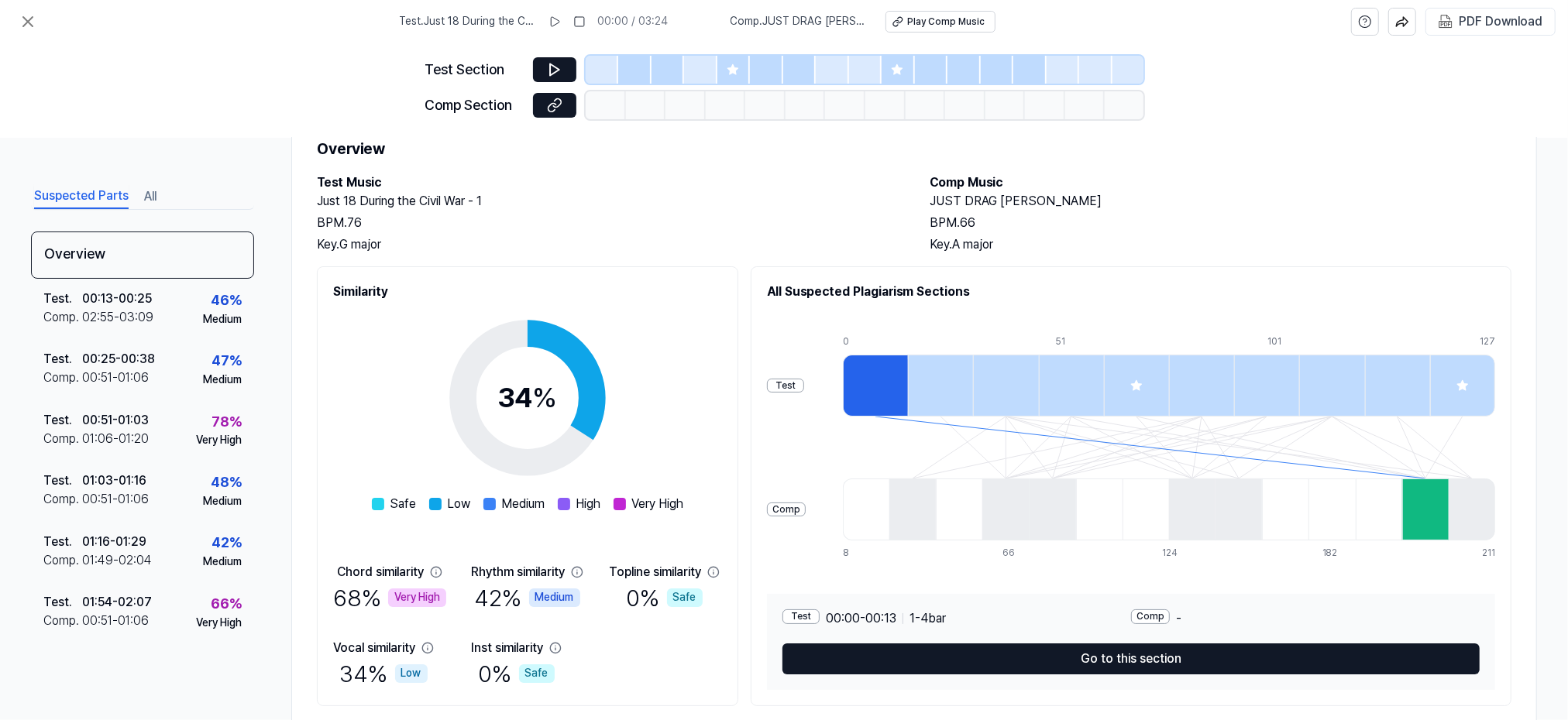
scroll to position [99, 0]
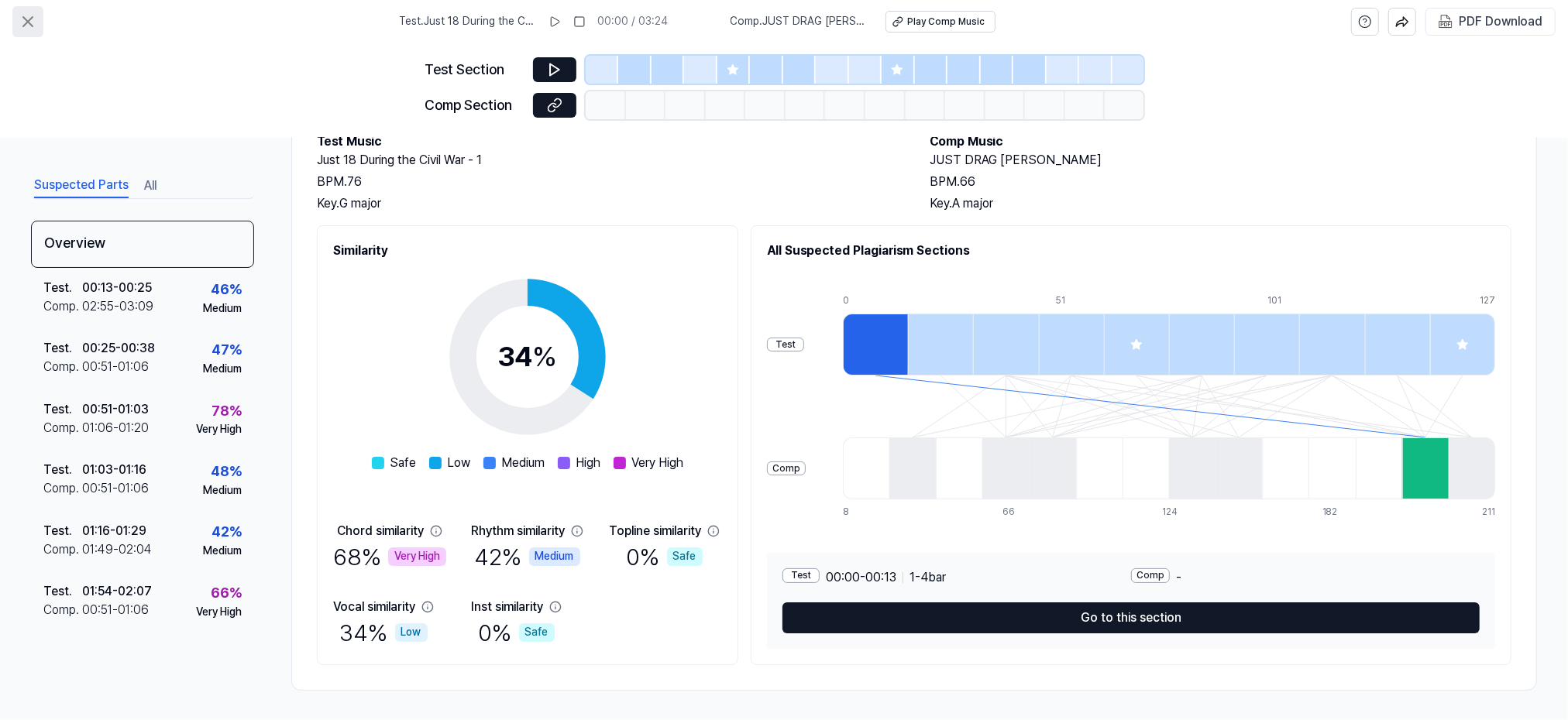
click at [22, 19] on icon at bounding box center [27, 21] width 18 height 18
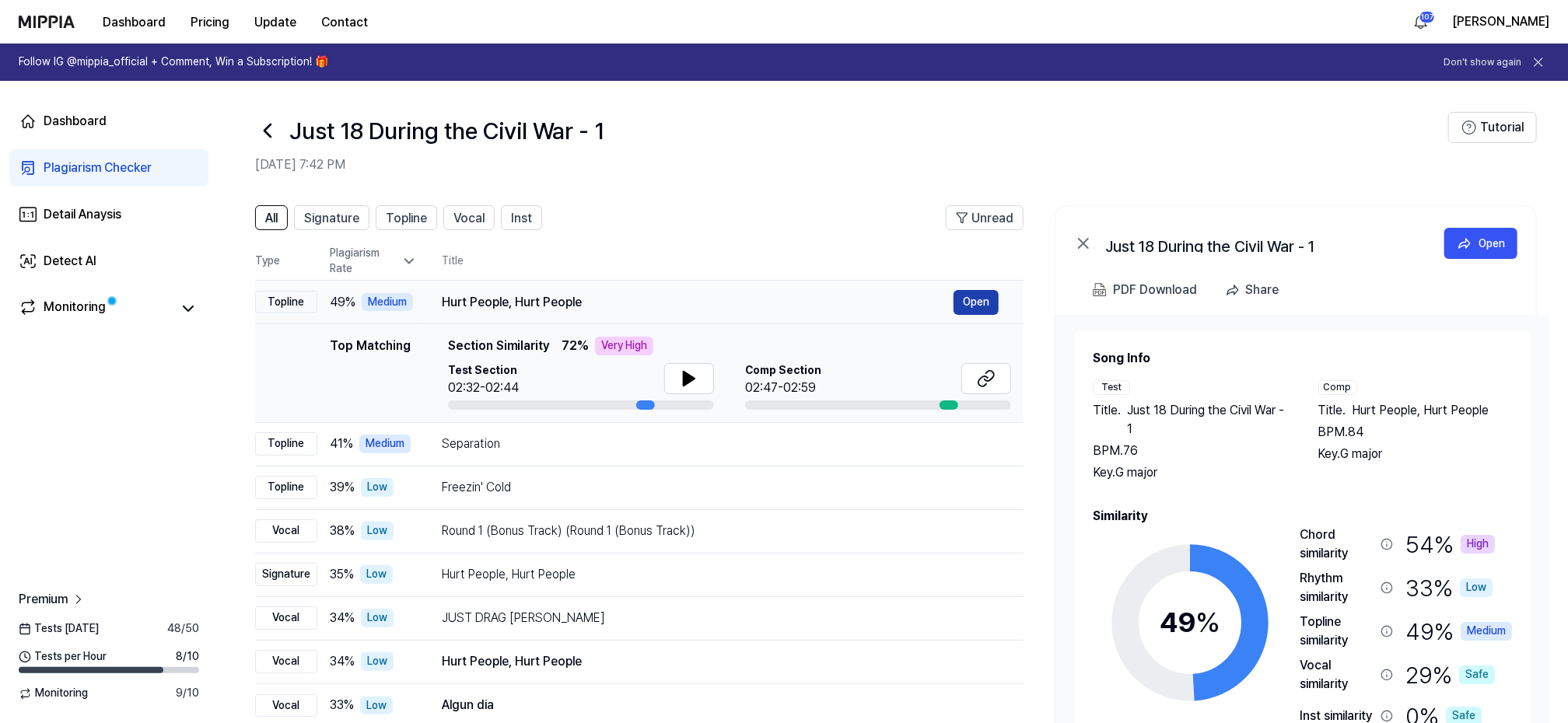
click at [985, 300] on button "Open" at bounding box center [976, 302] width 45 height 25
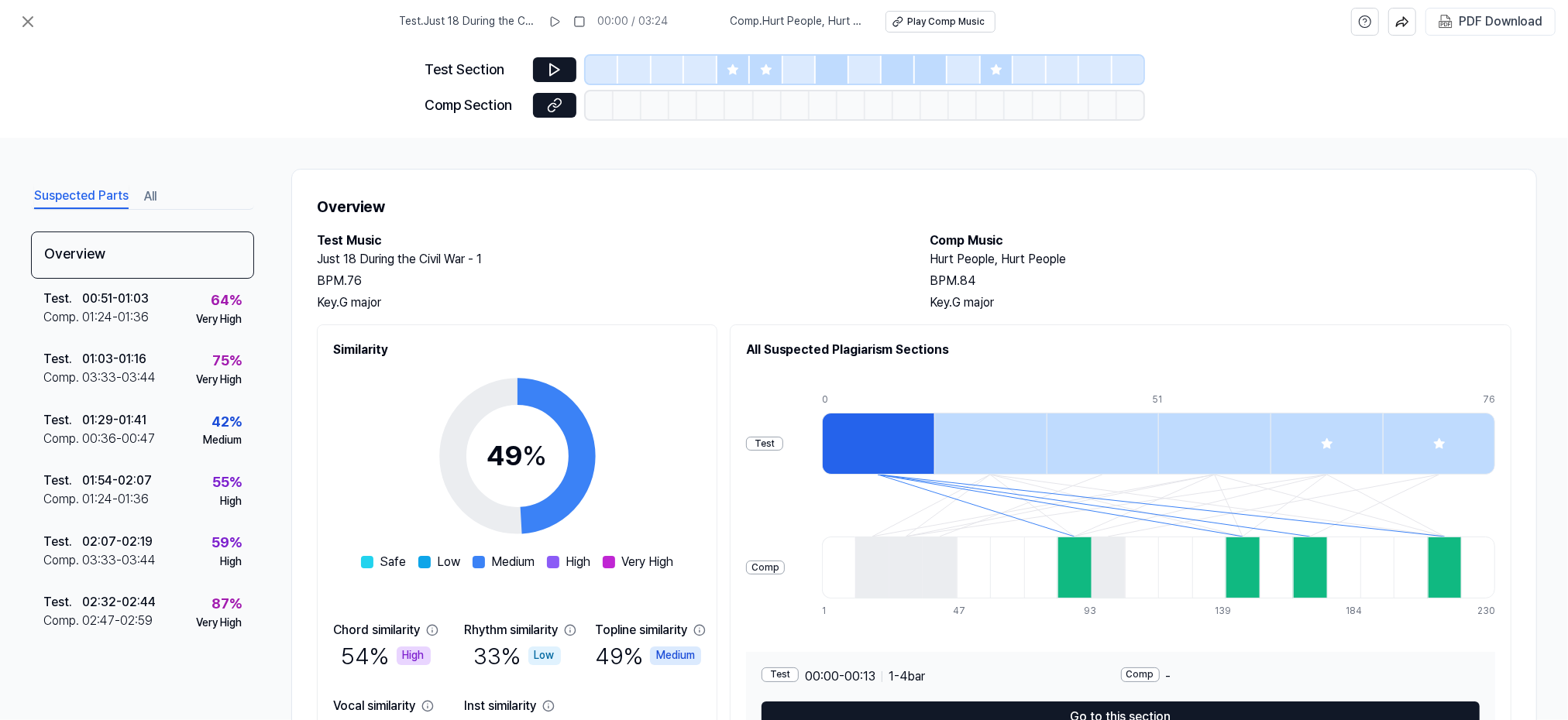
scroll to position [99, 0]
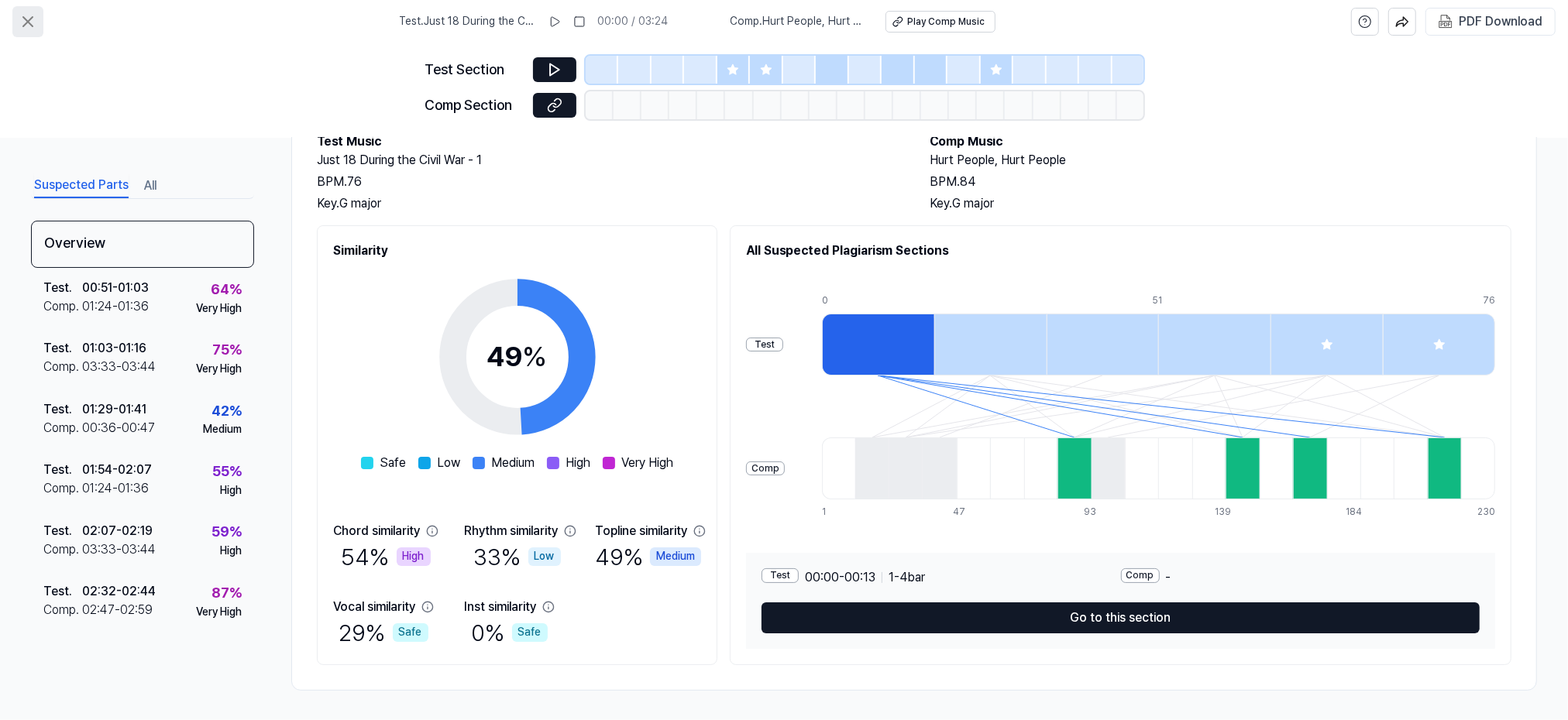
click at [26, 18] on icon at bounding box center [27, 21] width 18 height 18
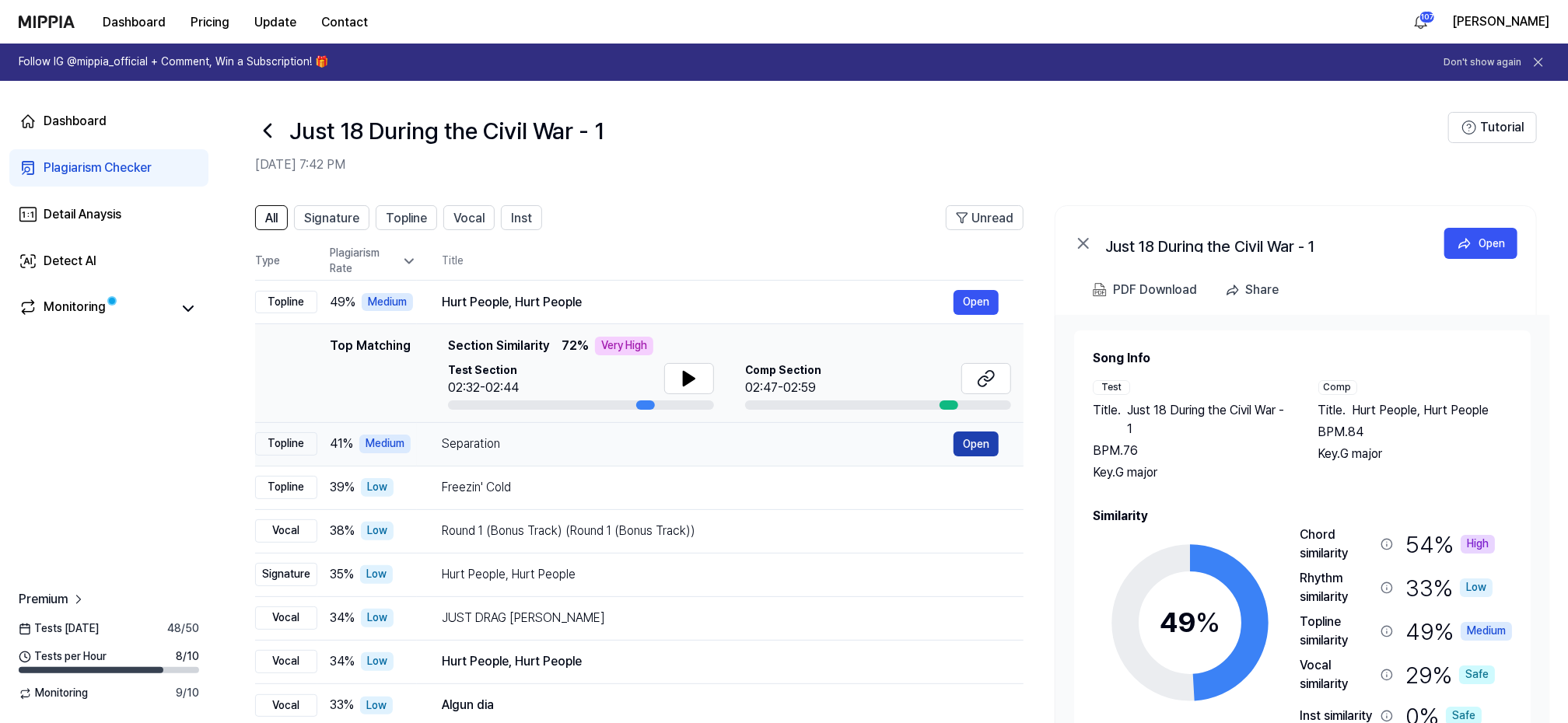
click at [983, 443] on button "Open" at bounding box center [976, 444] width 45 height 25
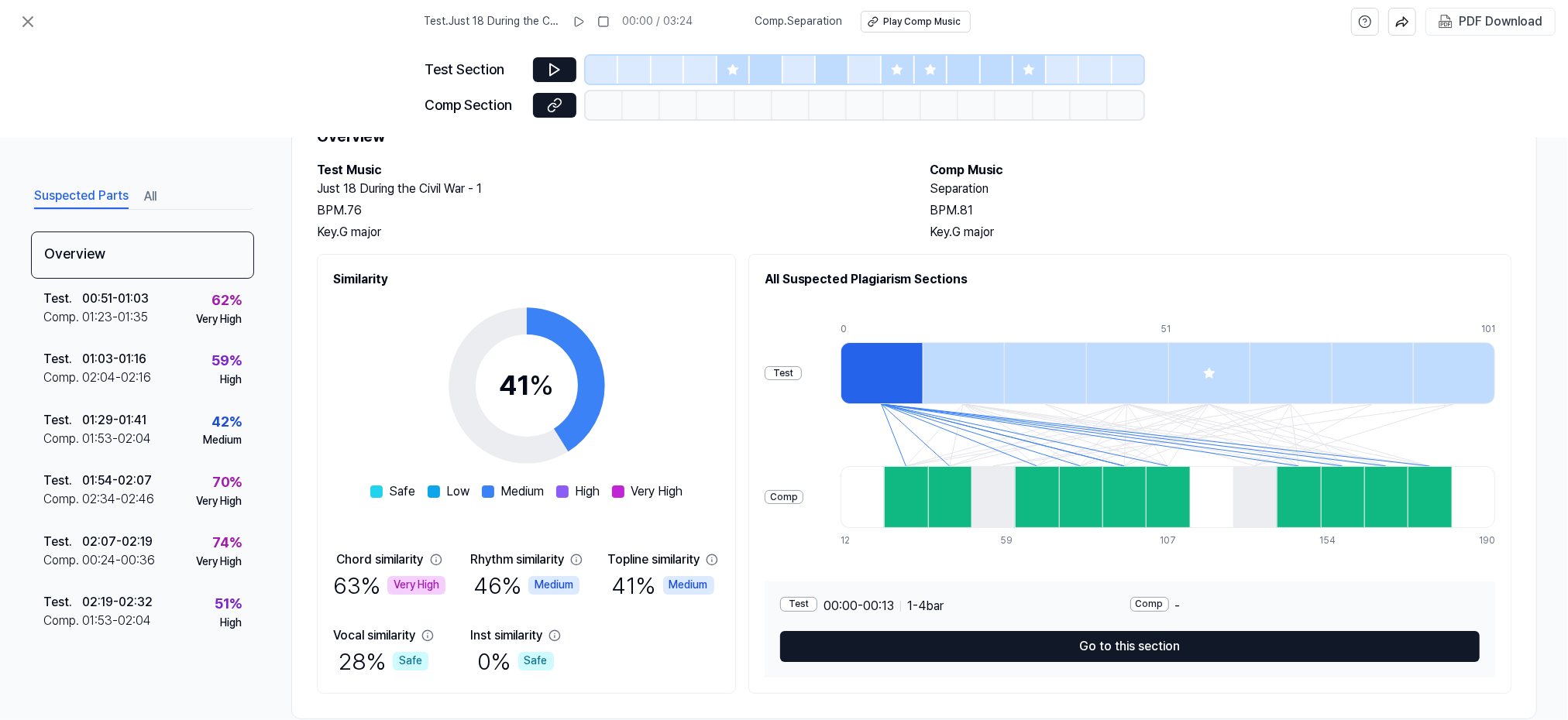
scroll to position [99, 0]
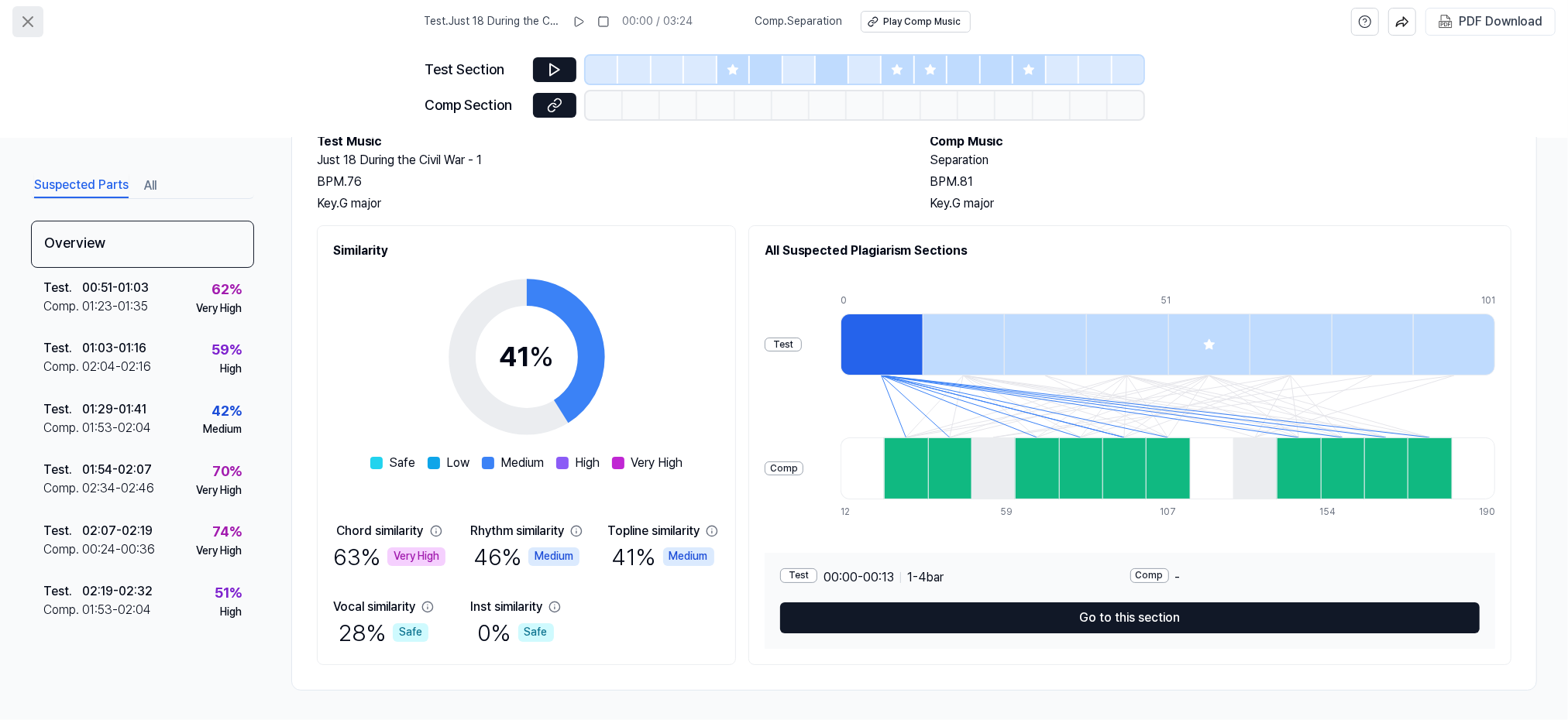
click at [35, 19] on icon at bounding box center [27, 21] width 18 height 18
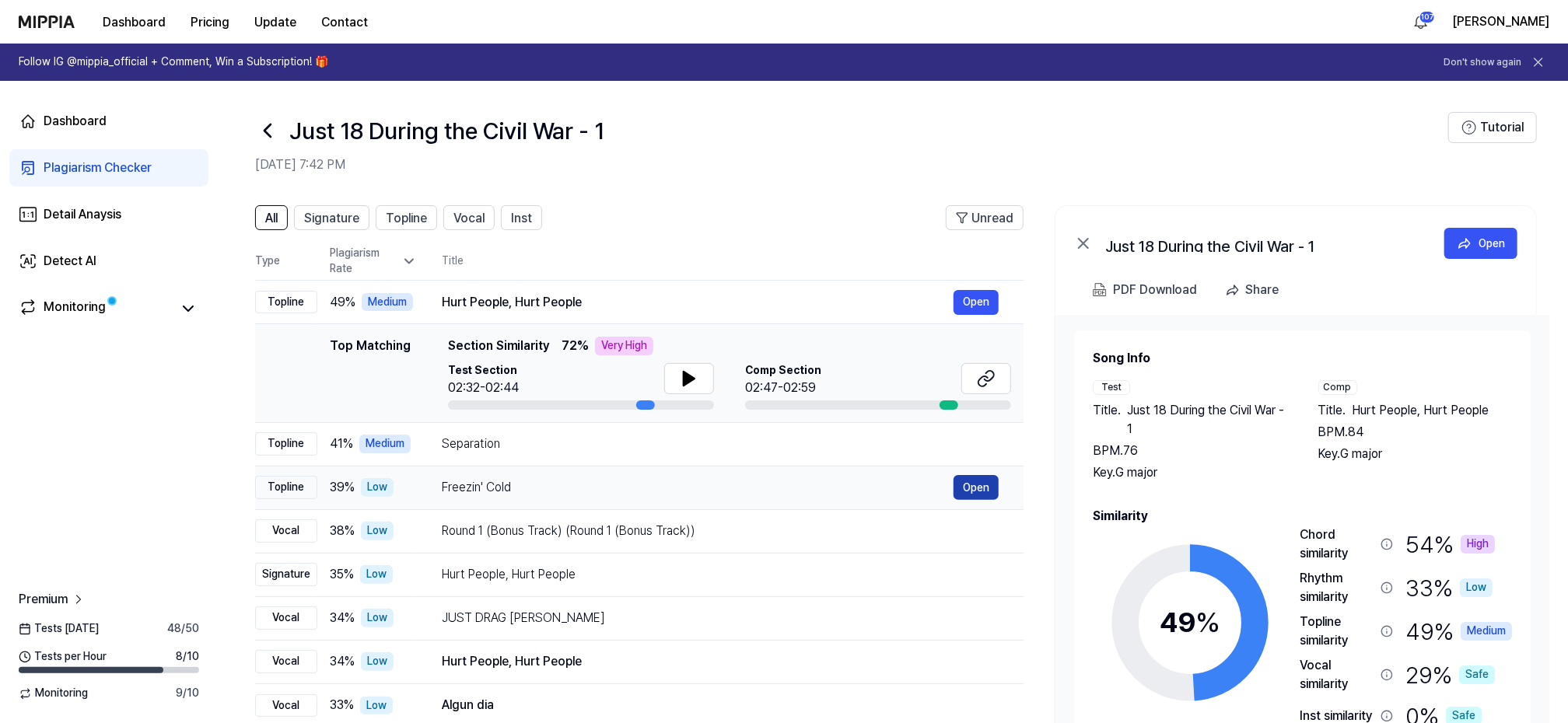
click at [974, 483] on button "Open" at bounding box center [976, 487] width 45 height 25
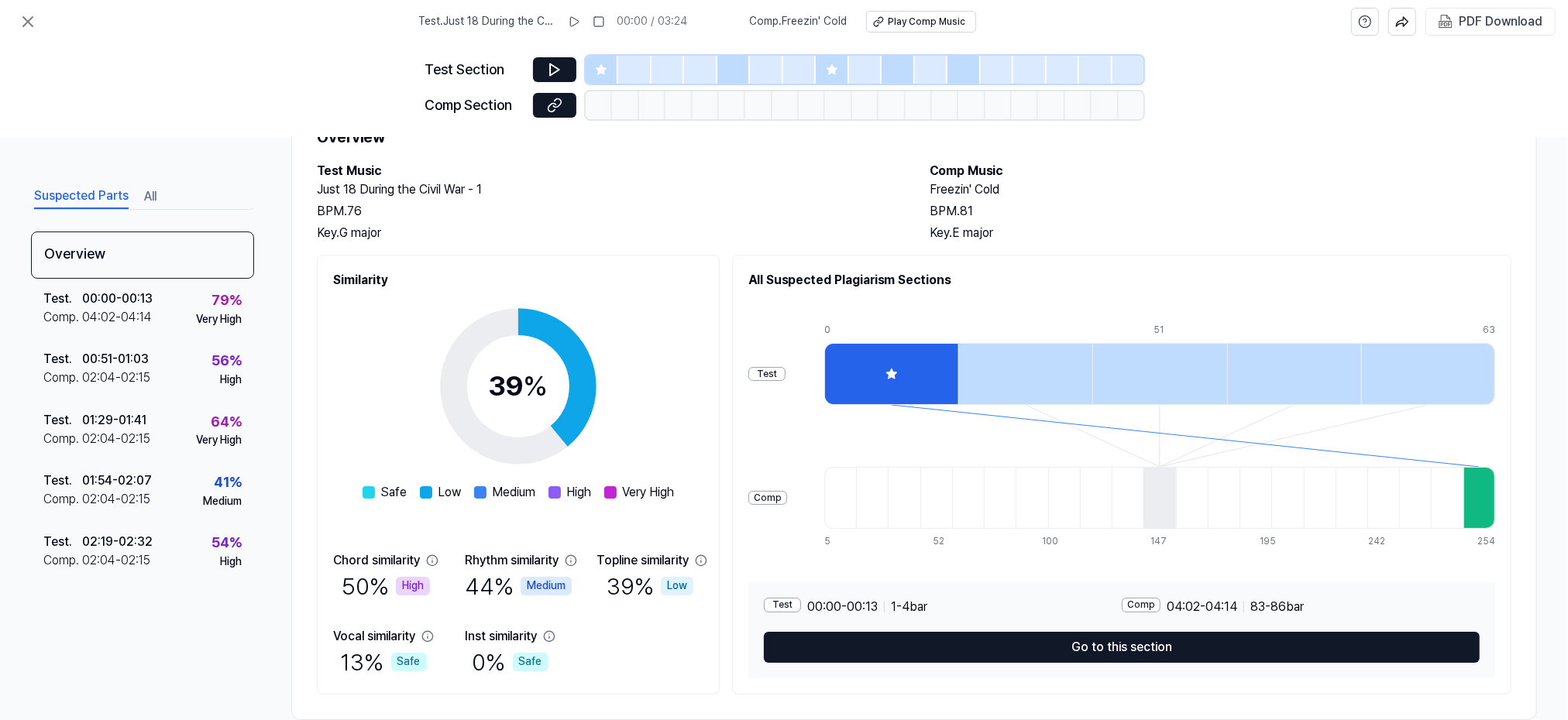
scroll to position [99, 0]
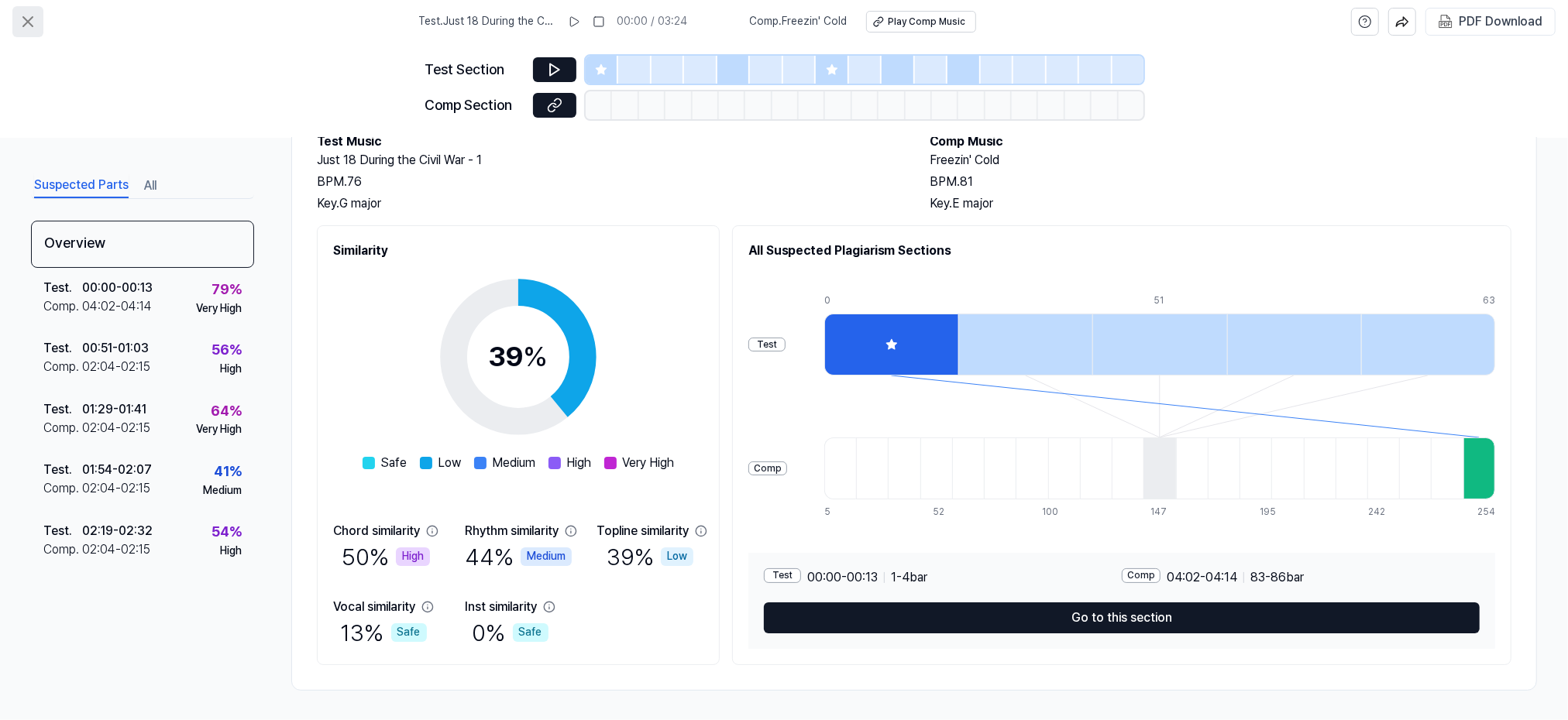
click at [31, 19] on icon at bounding box center [27, 21] width 9 height 9
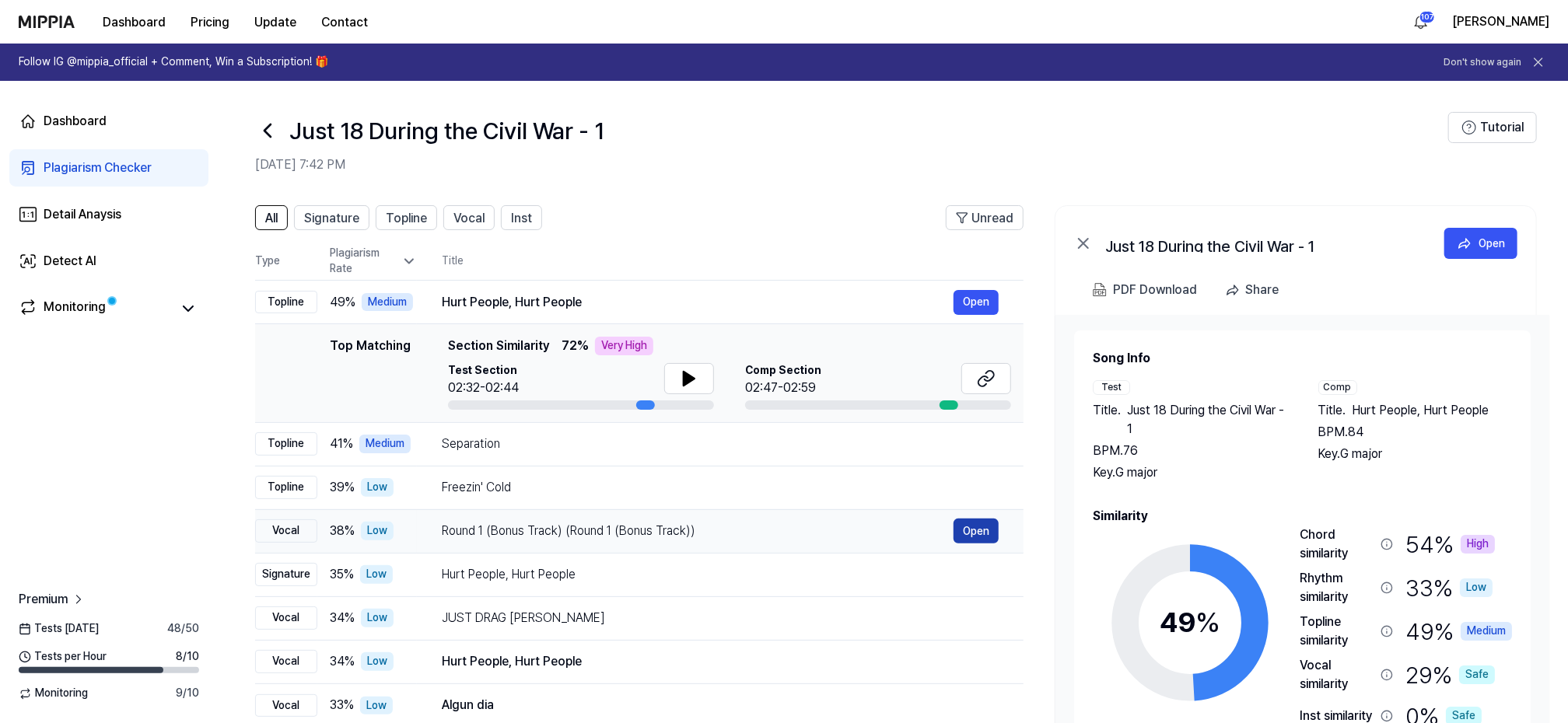
click at [986, 528] on button "Open" at bounding box center [976, 531] width 45 height 25
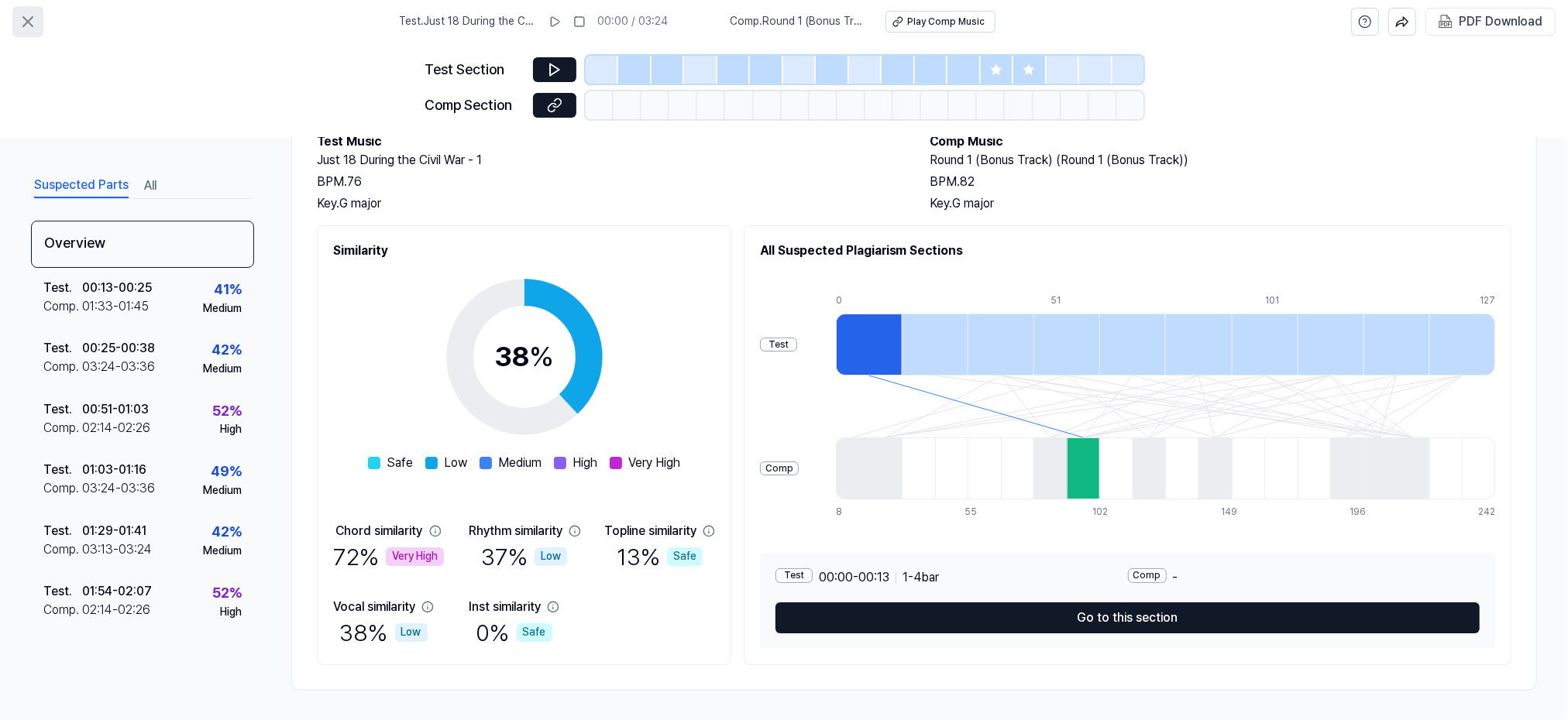
click at [26, 22] on icon at bounding box center [27, 21] width 9 height 9
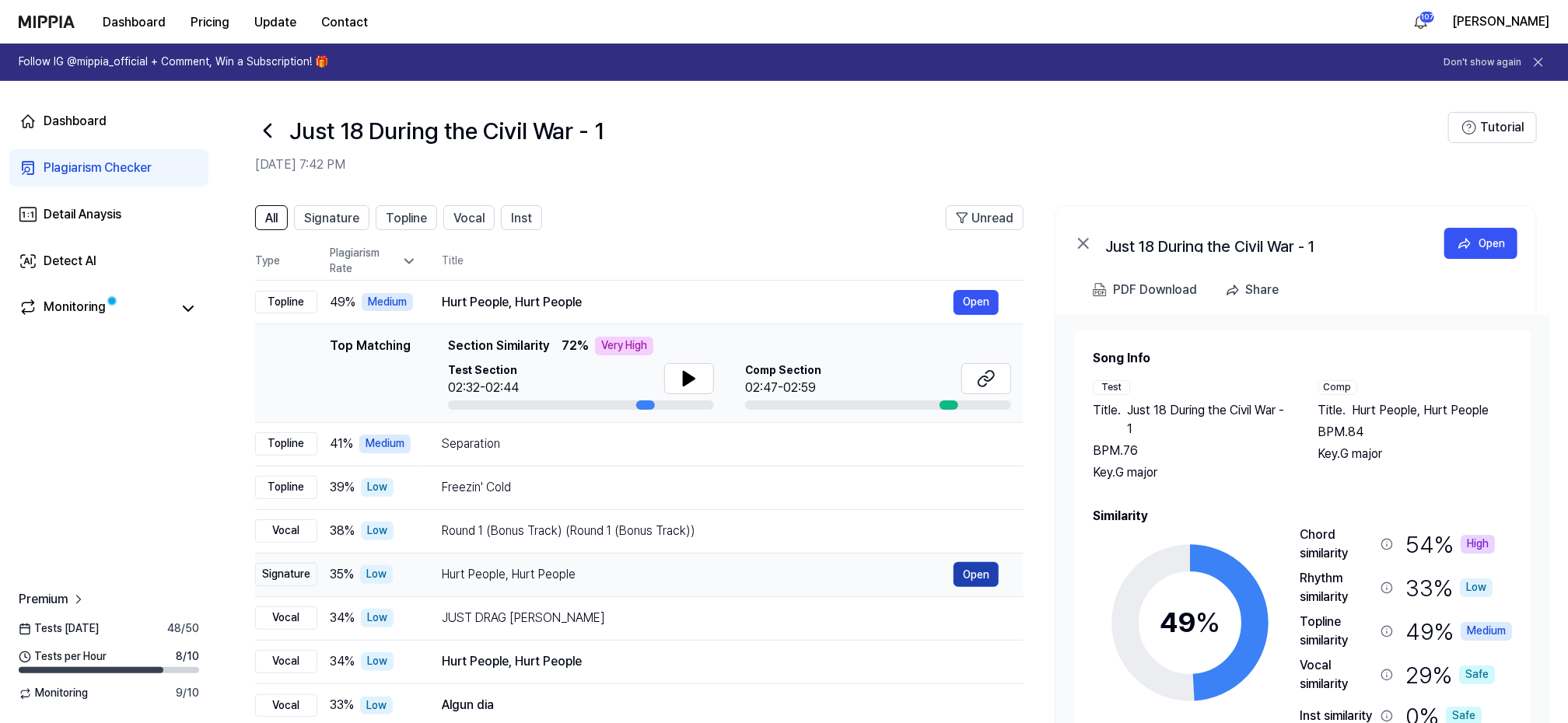
click at [969, 569] on button "Open" at bounding box center [976, 574] width 45 height 25
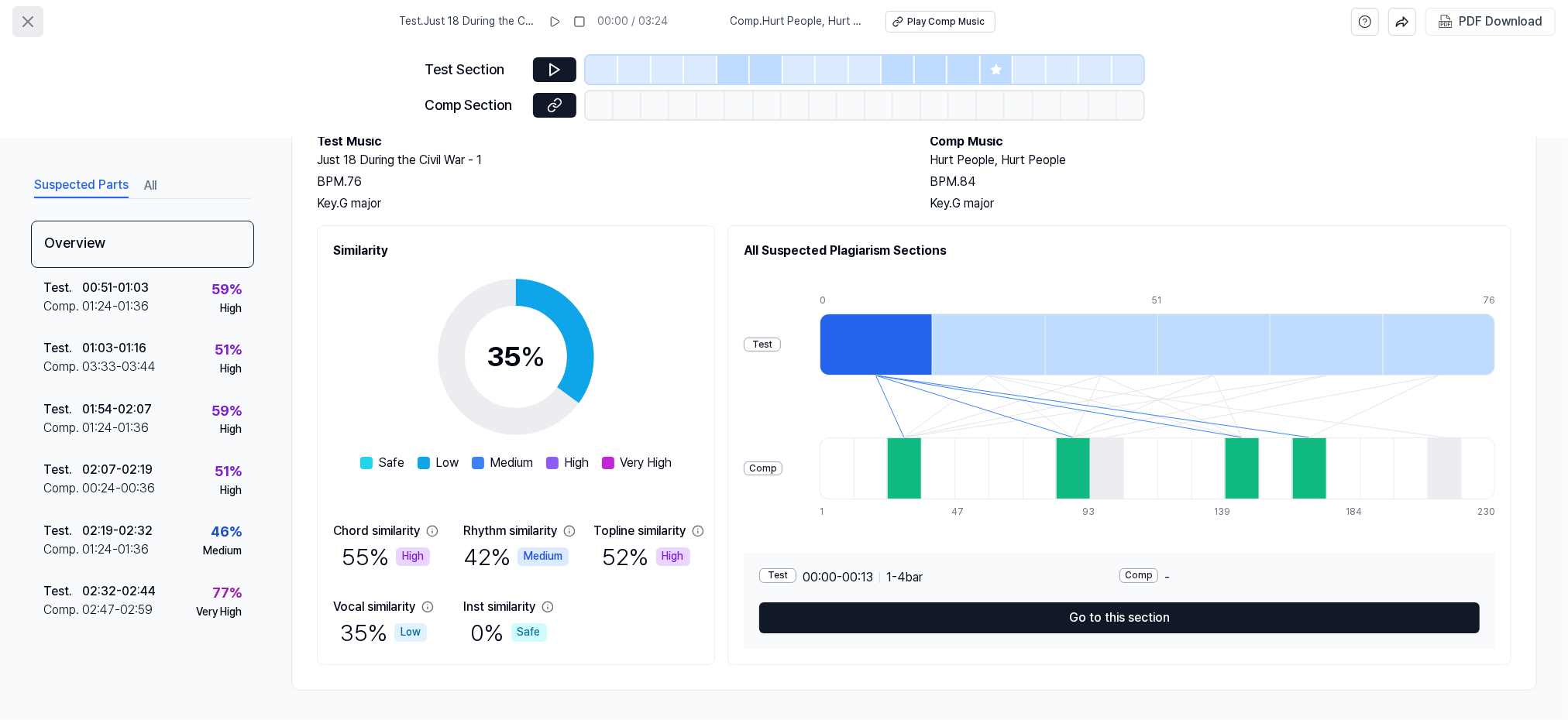
click at [26, 17] on icon at bounding box center [27, 21] width 18 height 18
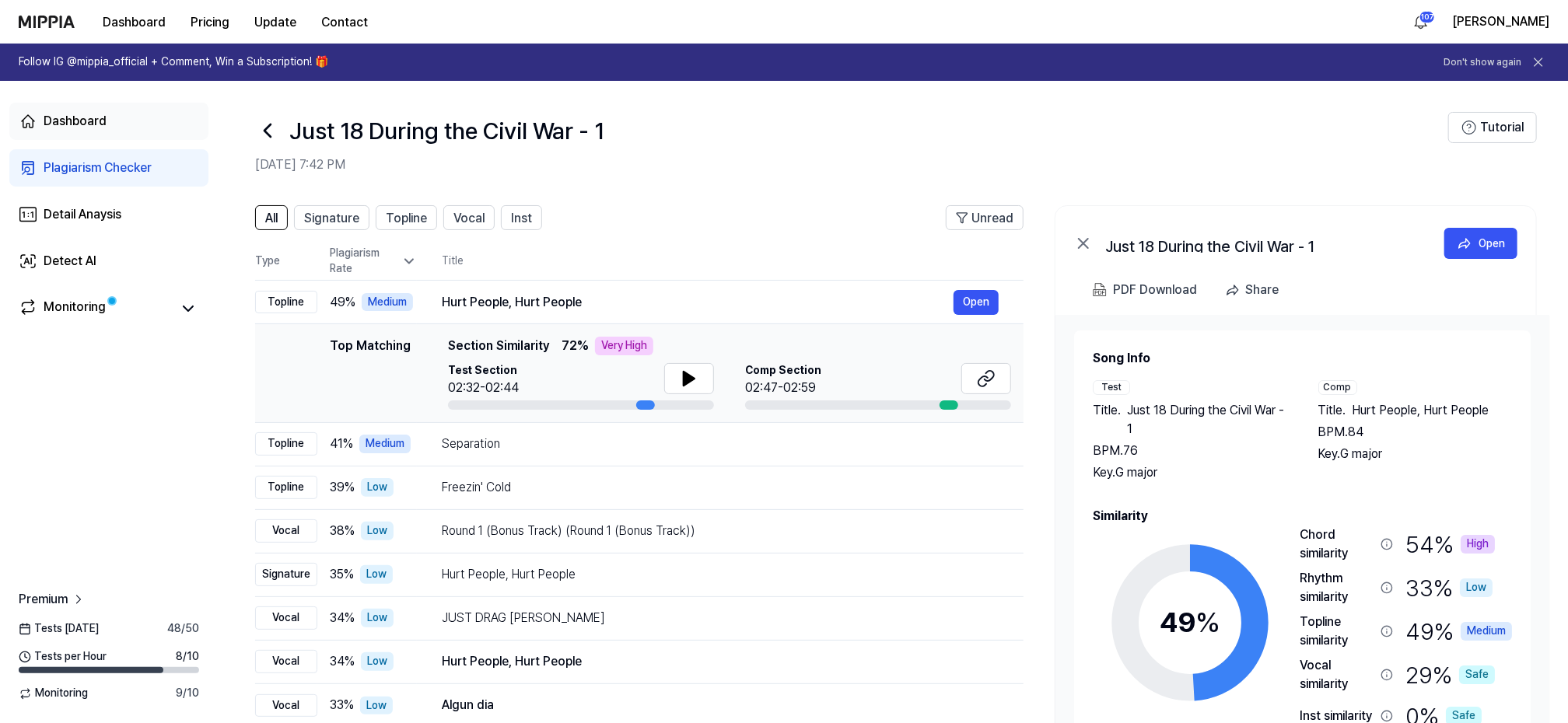
click at [82, 114] on div "Dashboard" at bounding box center [75, 121] width 63 height 18
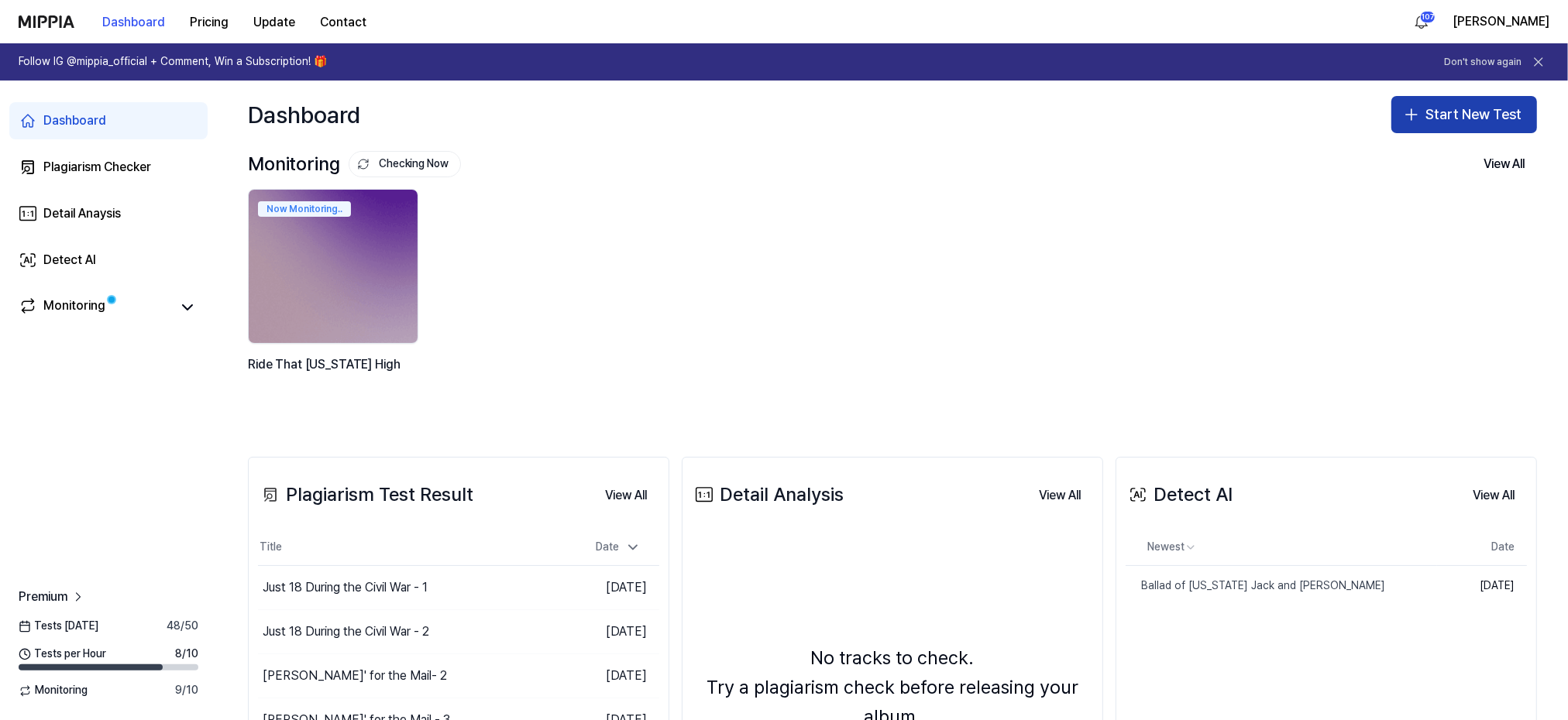
click at [1446, 113] on button "Start New Test" at bounding box center [1464, 114] width 146 height 37
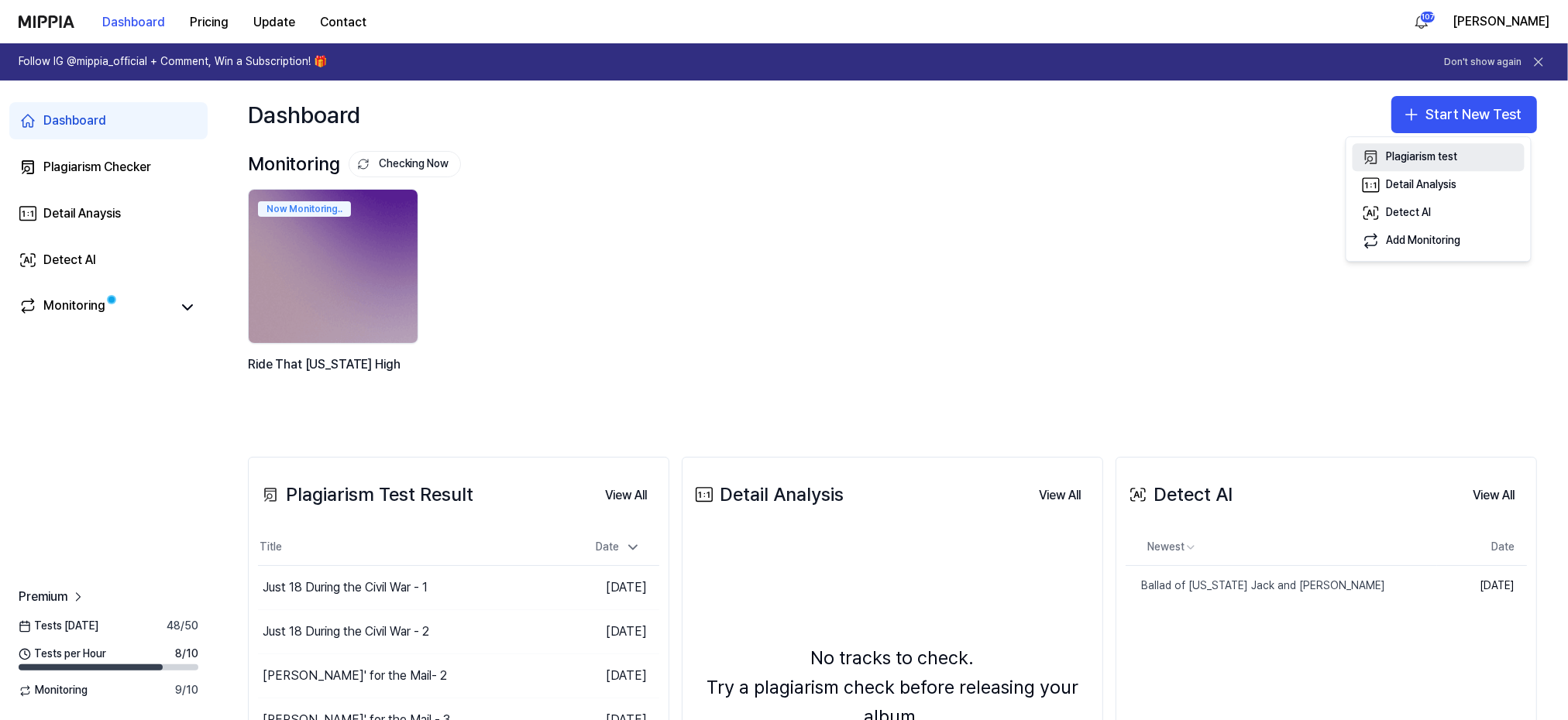
click at [1405, 159] on div "Plagiarism test" at bounding box center [1422, 157] width 71 height 16
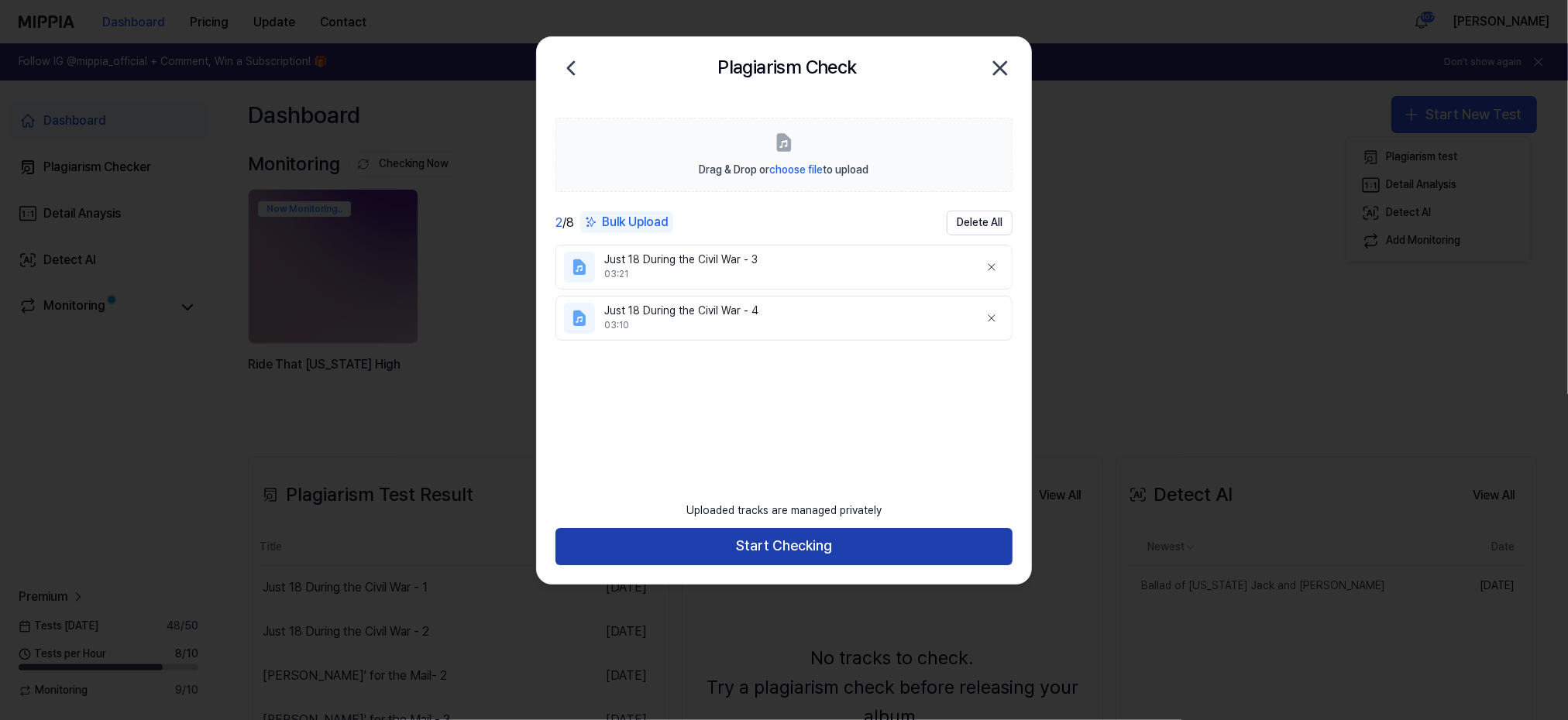
click at [764, 544] on button "Start Checking" at bounding box center [784, 546] width 457 height 37
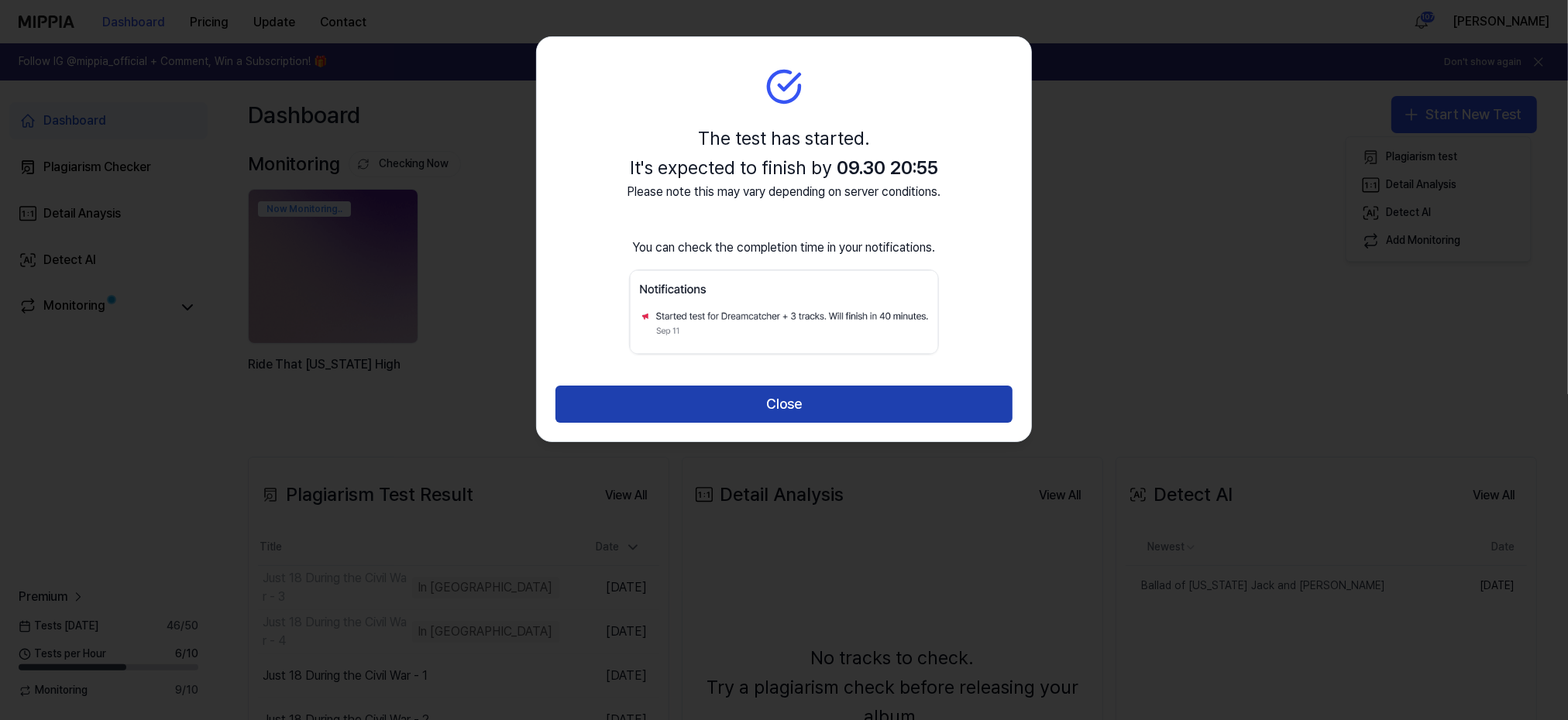
click at [777, 401] on button "Close" at bounding box center [784, 403] width 457 height 37
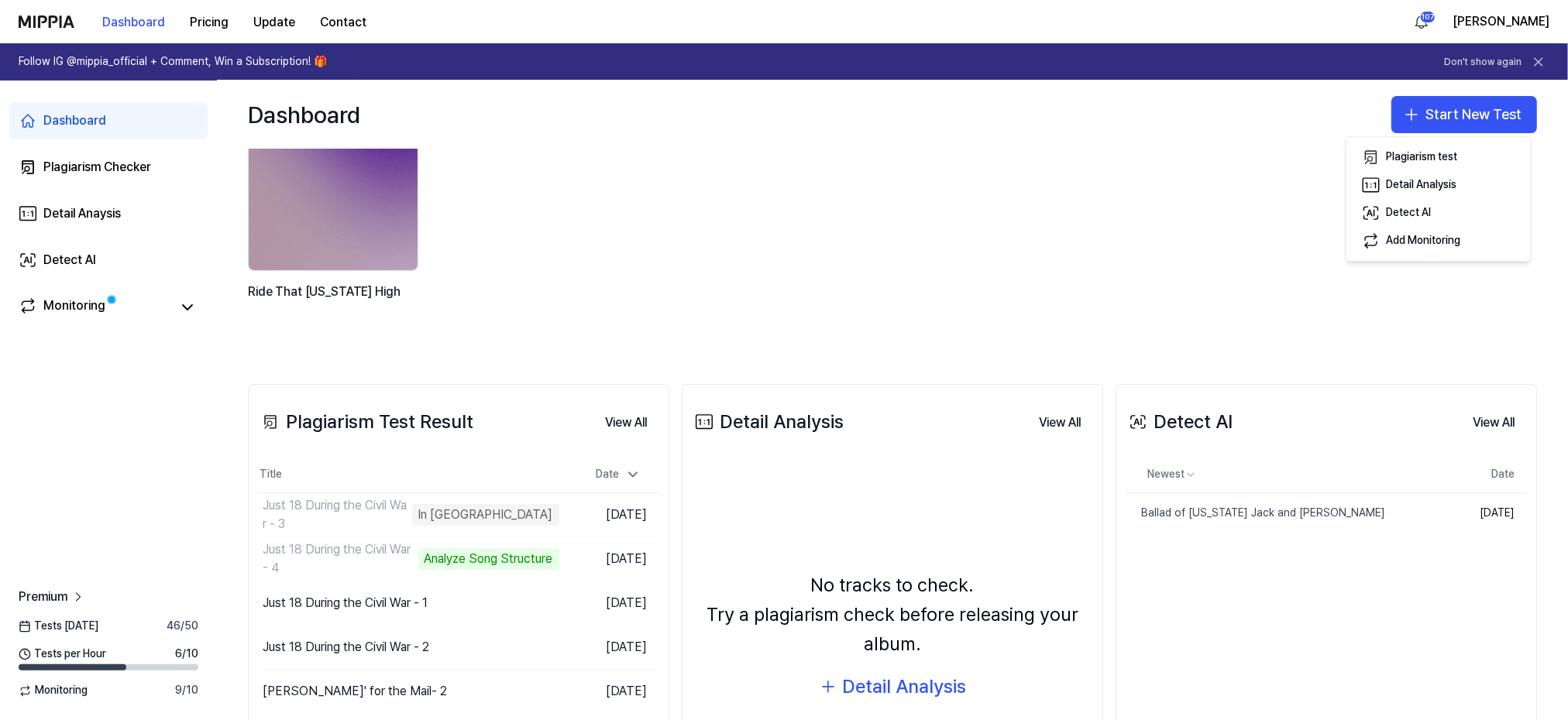
scroll to position [103, 0]
